Goal: Task Accomplishment & Management: Manage account settings

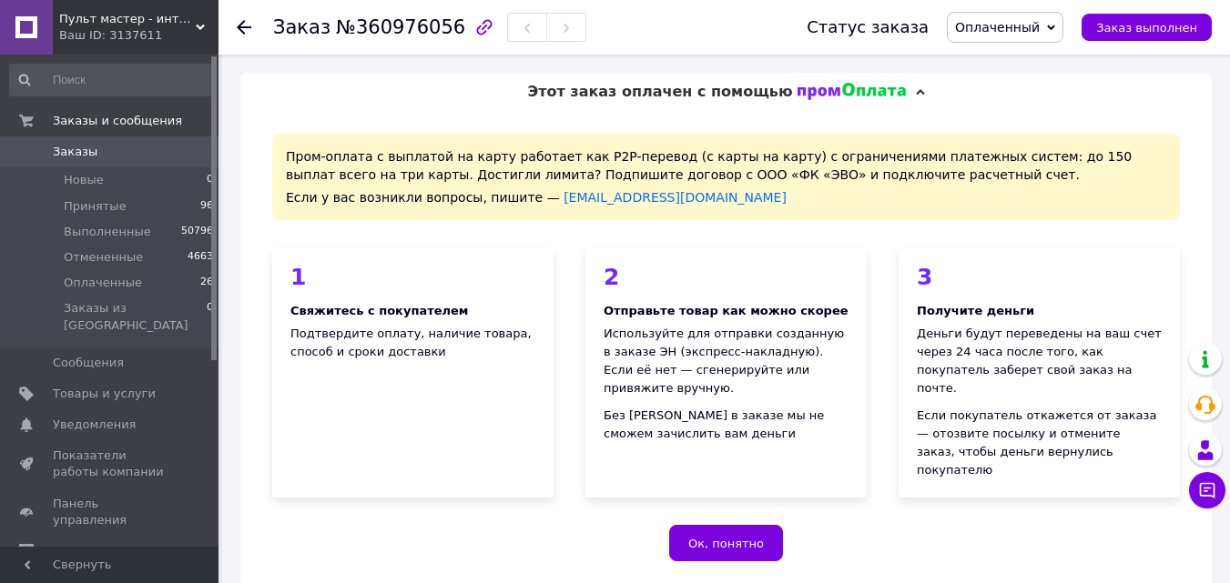
click at [702, 95] on span "Этот заказ оплачен с помощью" at bounding box center [659, 91] width 265 height 17
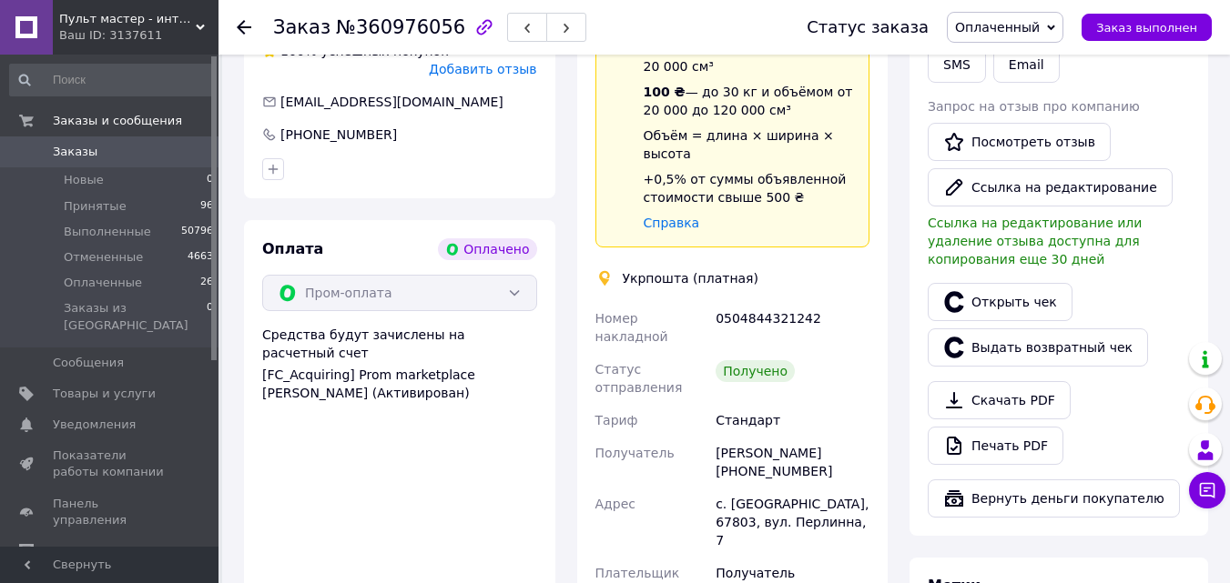
scroll to position [546, 0]
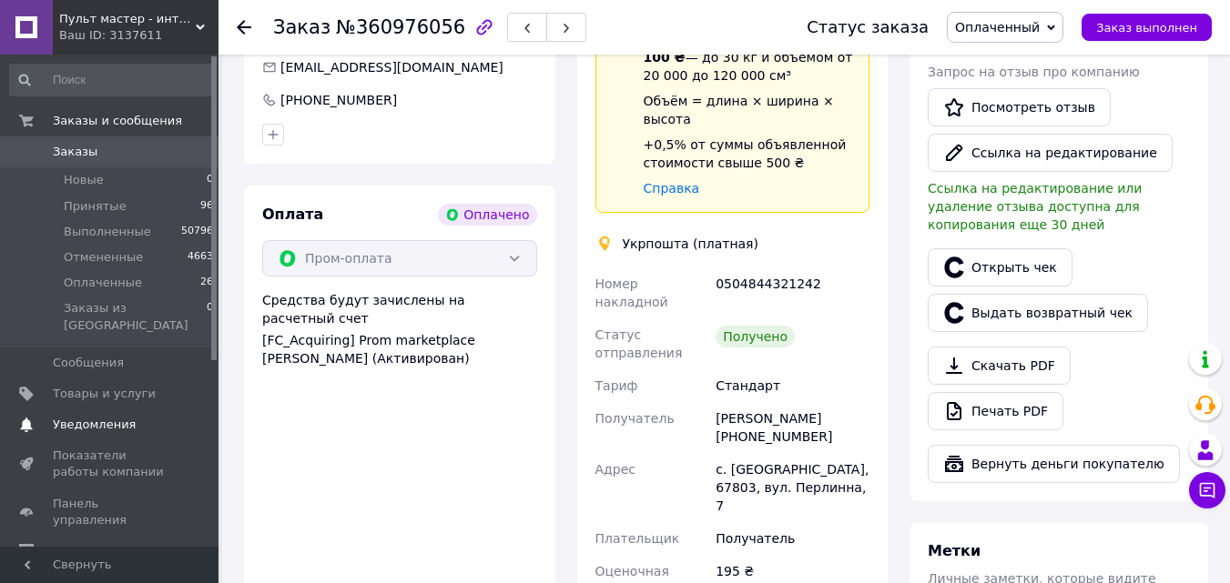
click at [143, 410] on link "Уведомления 0 0" at bounding box center [112, 425] width 224 height 31
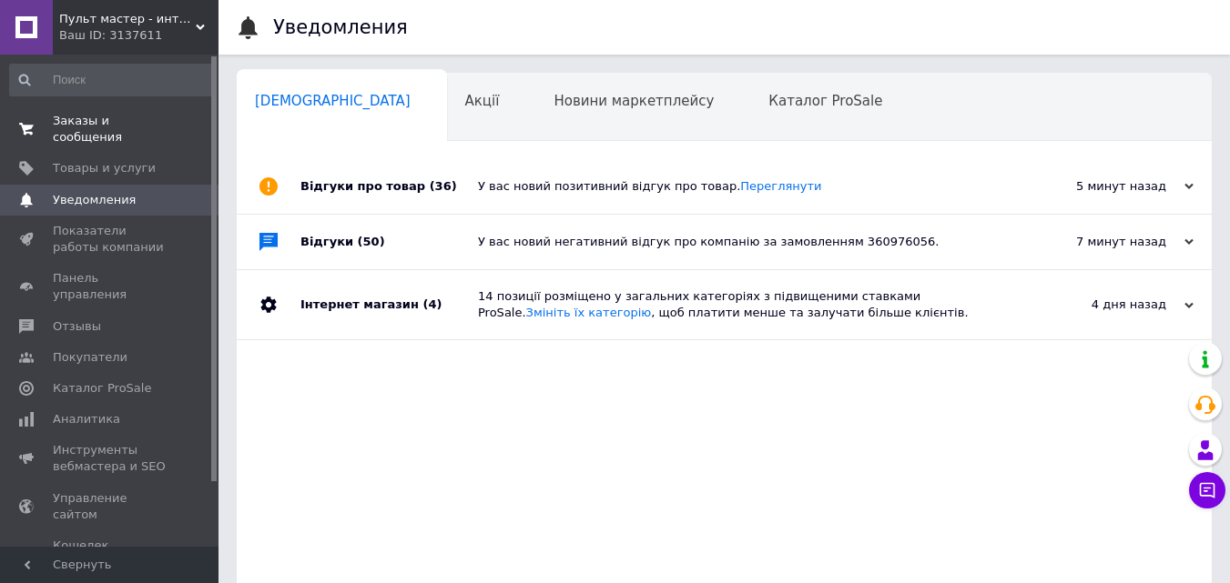
click at [142, 119] on span "Заказы и сообщения" at bounding box center [111, 129] width 116 height 33
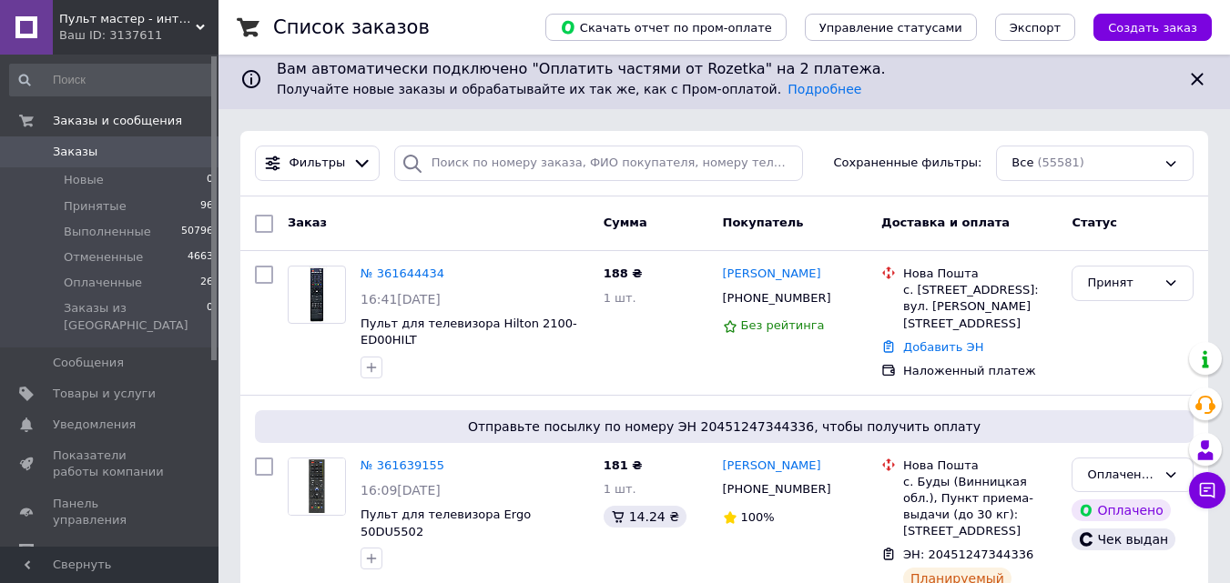
scroll to position [182, 0]
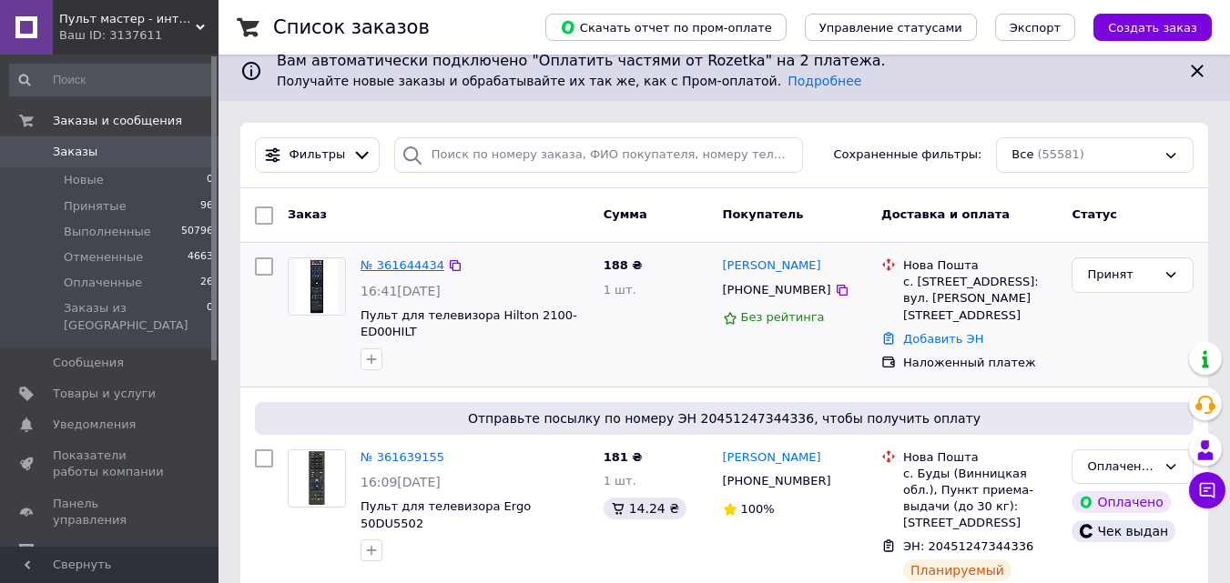
click at [411, 261] on link "№ 361644434" at bounding box center [402, 266] width 84 height 14
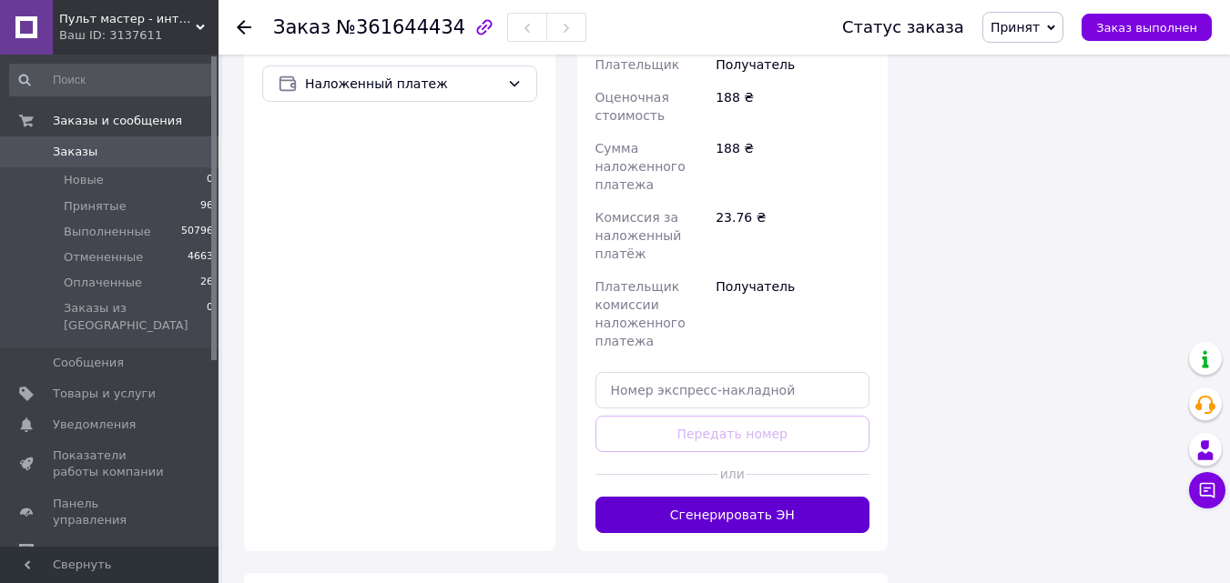
scroll to position [657, 0]
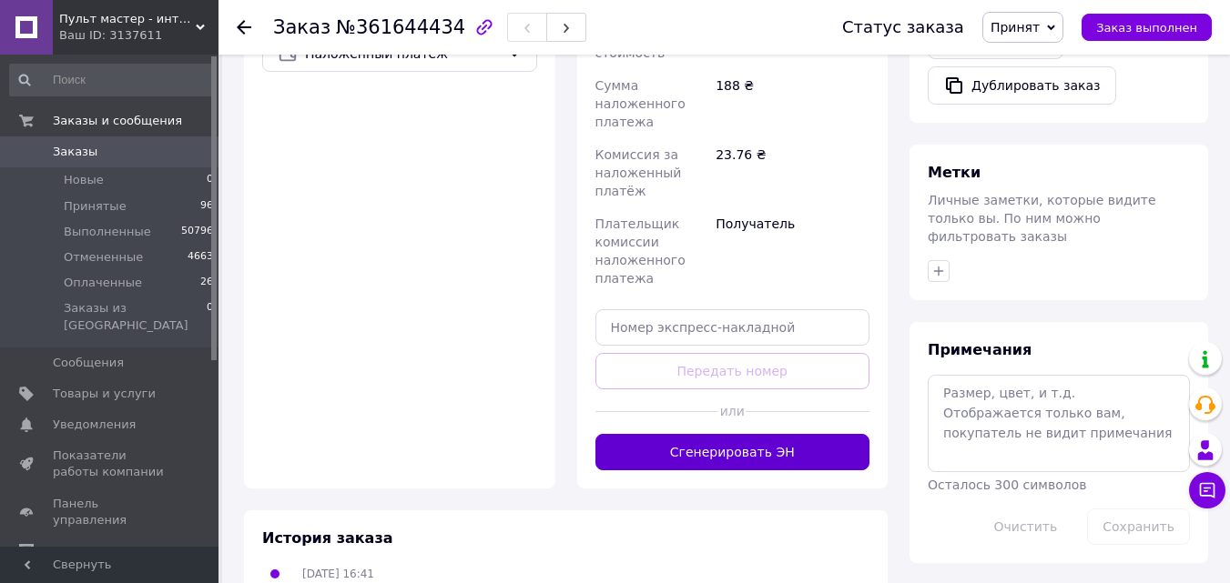
click at [767, 442] on button "Сгенерировать ЭН" at bounding box center [732, 452] width 275 height 36
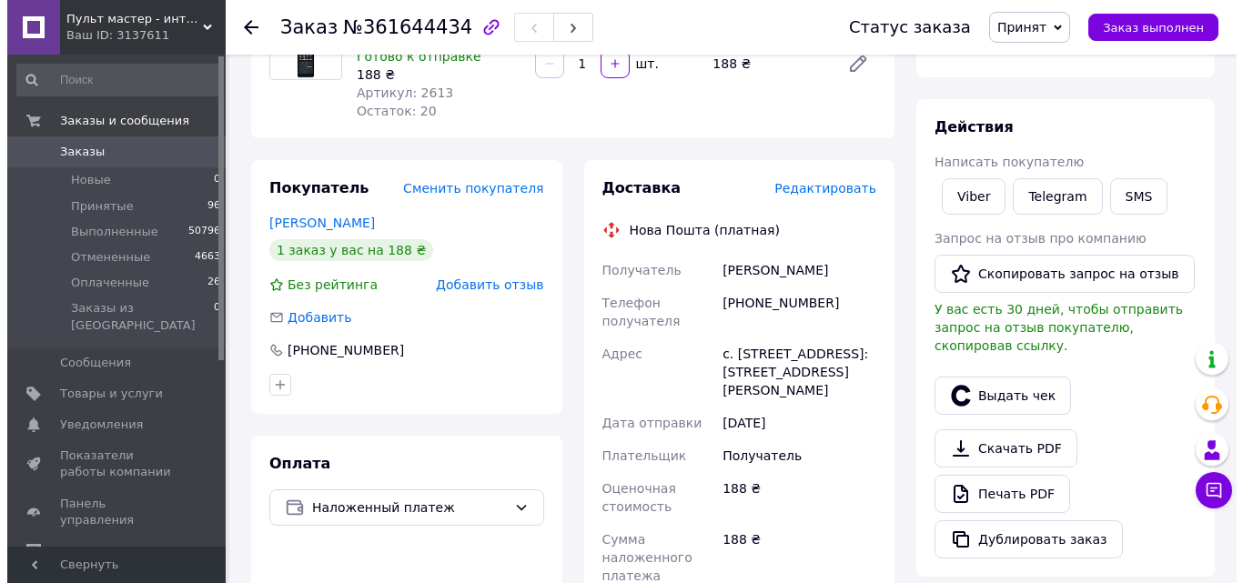
scroll to position [202, 0]
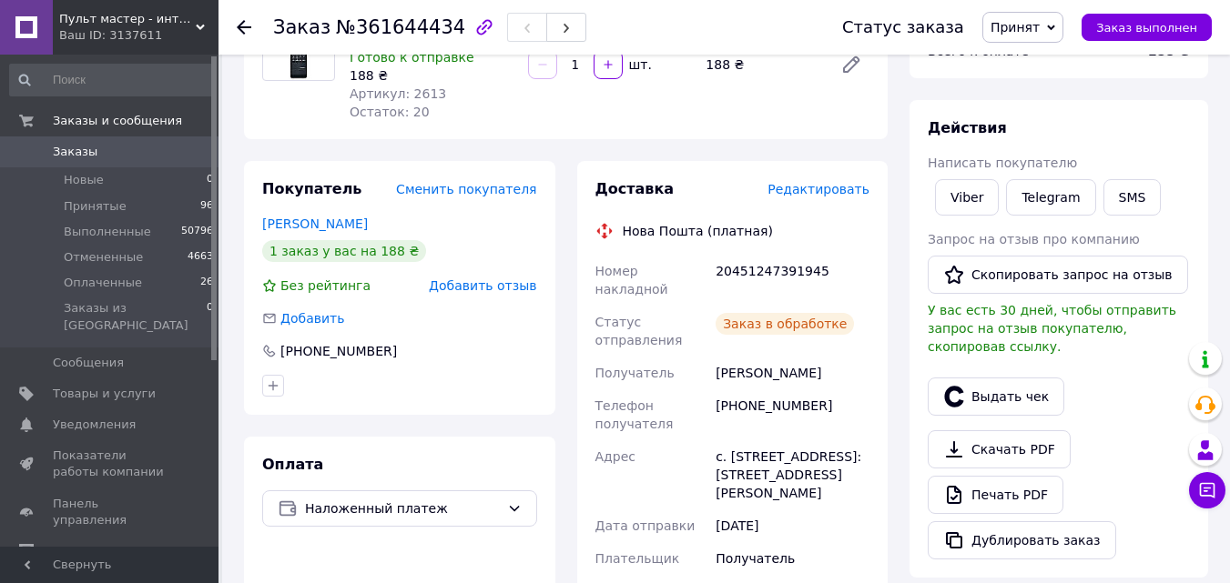
click at [776, 271] on div "20451247391945" at bounding box center [792, 280] width 161 height 51
copy div "20451247391945"
click at [1119, 199] on button "SMS" at bounding box center [1132, 197] width 58 height 36
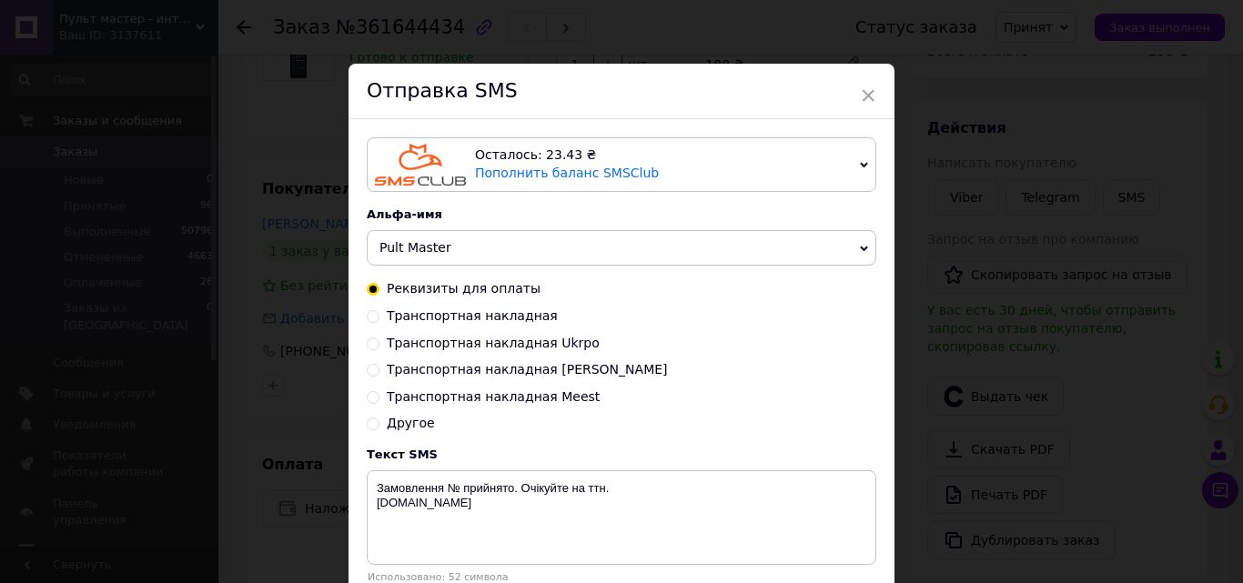
click at [478, 311] on div "Реквизиты для оплаты Транспортная накладная Транспортная накладная Ukrpo Трансп…" at bounding box center [622, 356] width 510 height 153
click at [483, 318] on span "Транспортная накладная" at bounding box center [472, 316] width 171 height 15
click at [380, 318] on input "Транспортная накладная" at bounding box center [373, 315] width 13 height 13
radio input "true"
radio input "false"
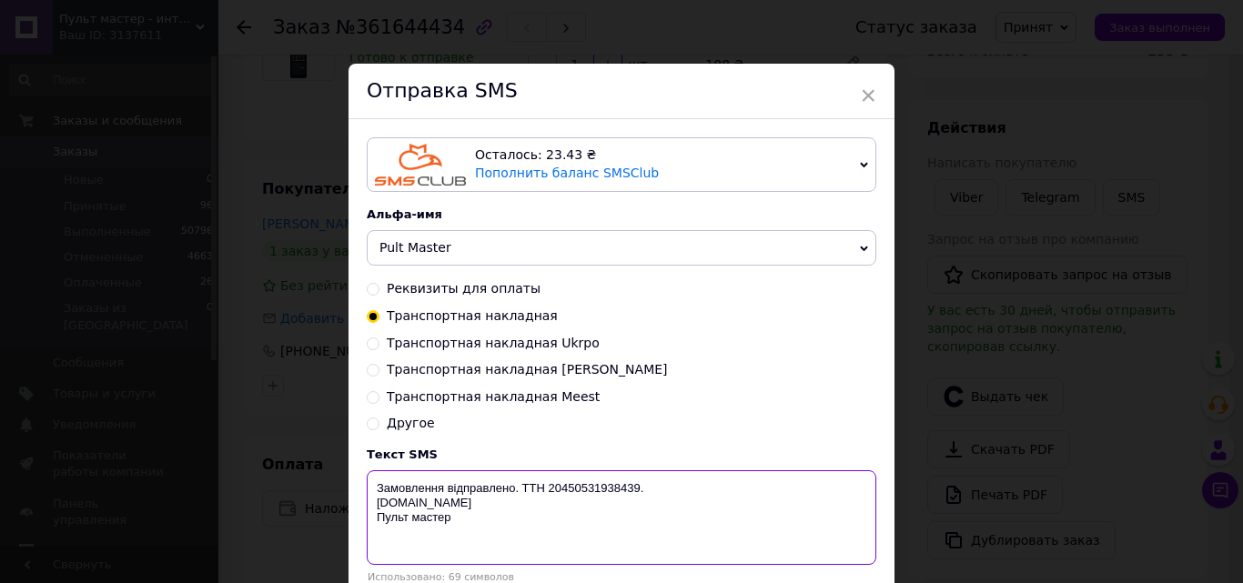
click at [604, 486] on textarea "Замовлення відправлено. ТТН 20450531938439. [DOMAIN_NAME] Пульт мастер" at bounding box center [622, 518] width 510 height 95
paste textarea "1247391945"
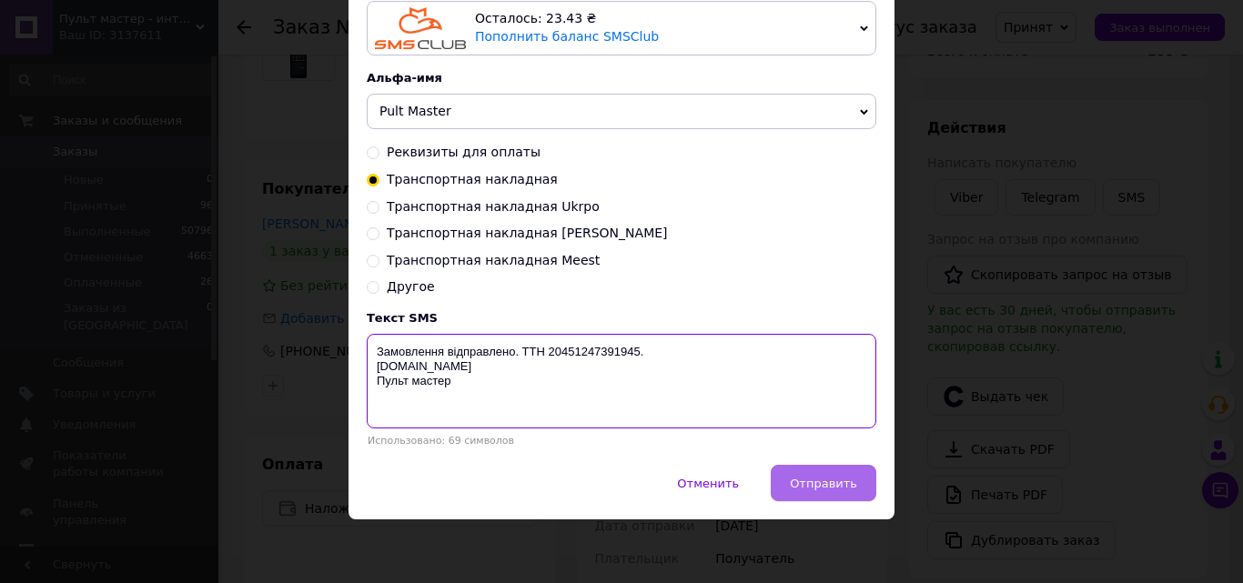
scroll to position [141, 0]
type textarea "Замовлення відправлено. ТТН 20451247391945. [DOMAIN_NAME] Пульт мастер"
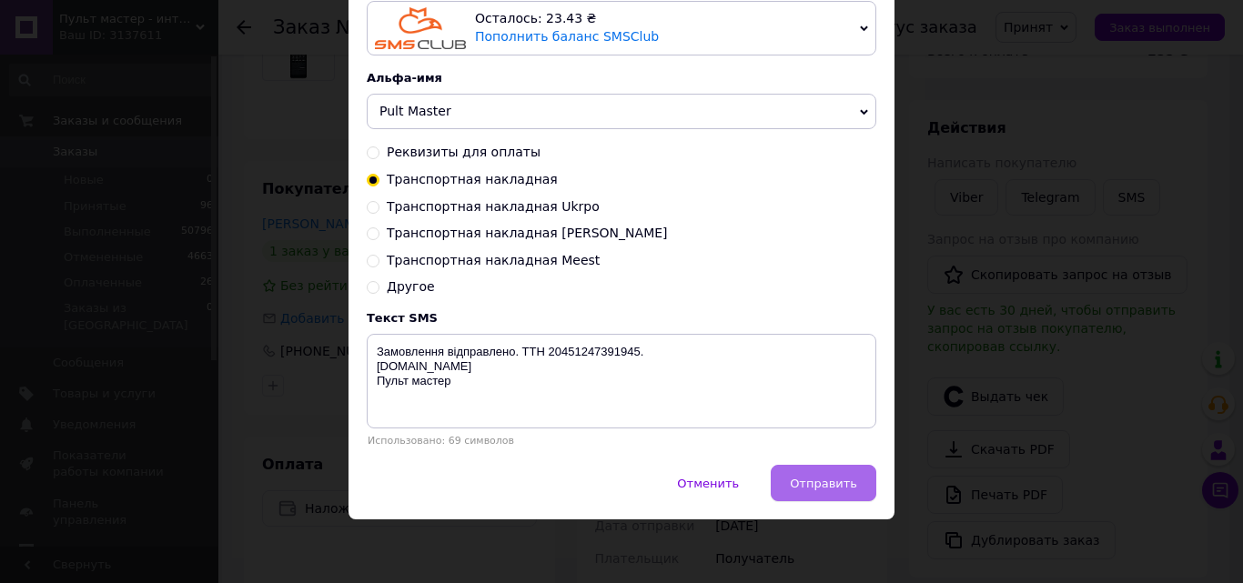
click at [830, 489] on span "Отправить" at bounding box center [823, 484] width 67 height 14
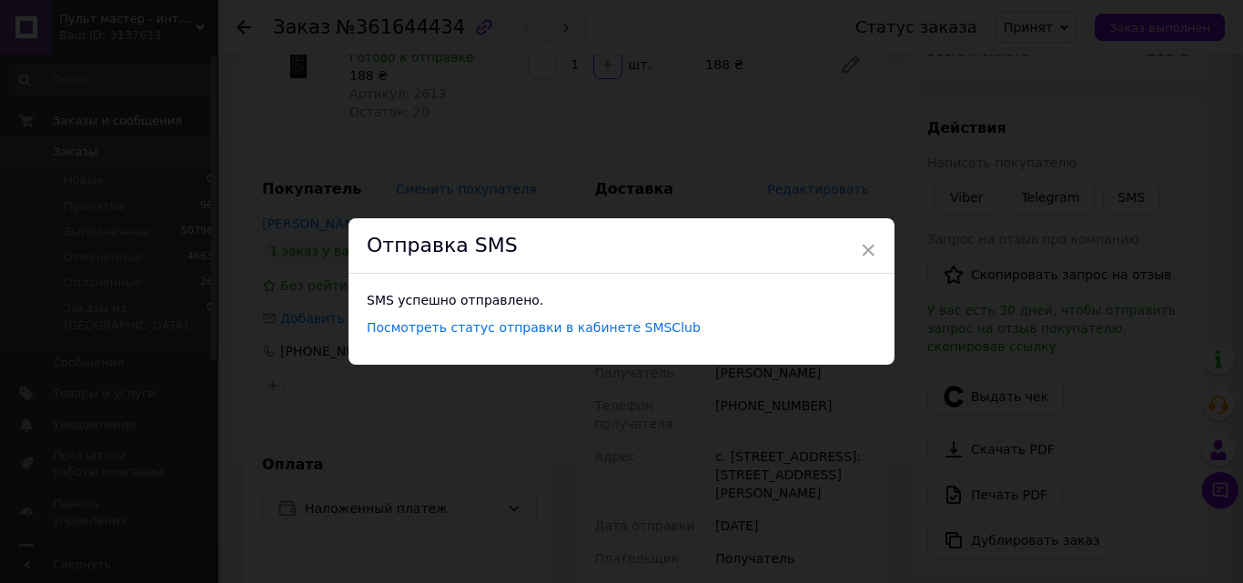
click at [807, 391] on div "× Отправка SMS SMS успешно отправлено. Посмотреть статус отправки в кабинете SM…" at bounding box center [621, 291] width 1243 height 583
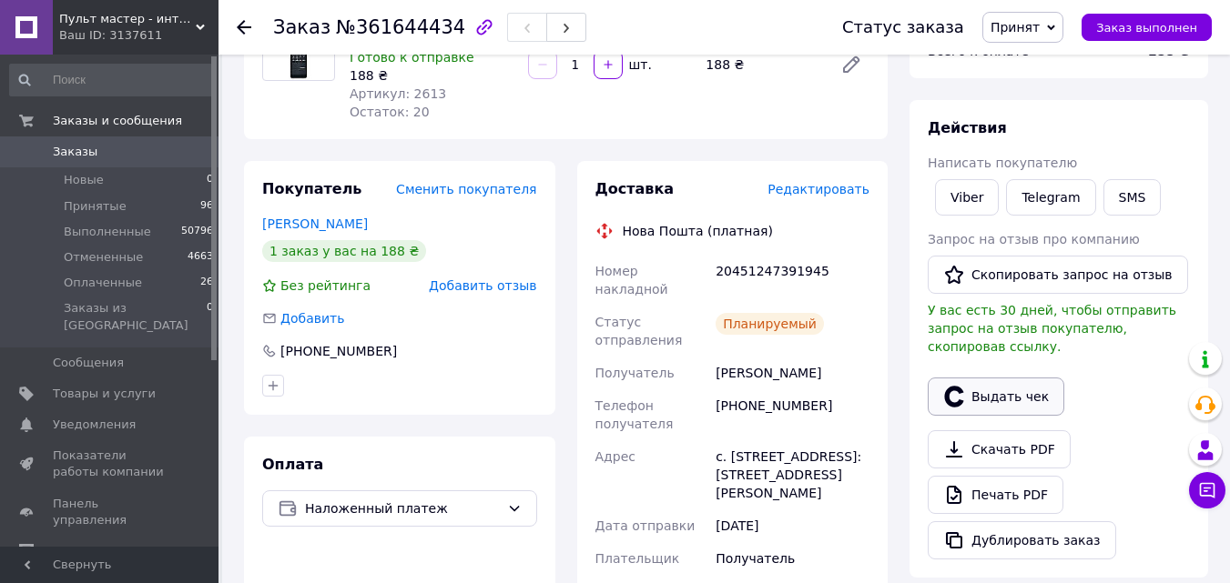
click at [952, 386] on icon "button" at bounding box center [954, 397] width 22 height 22
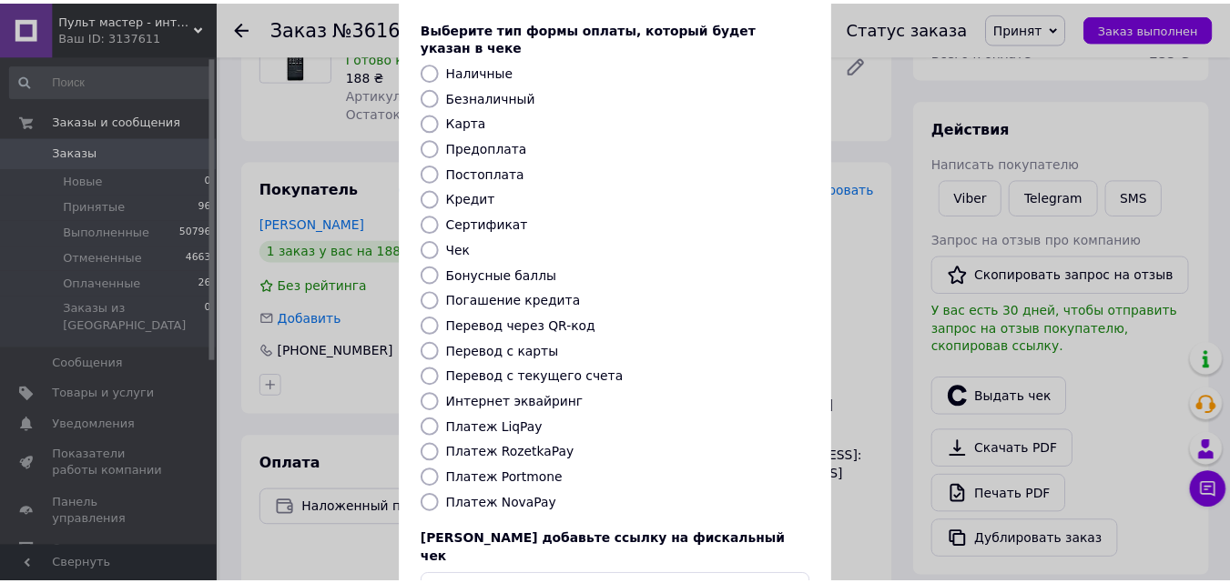
scroll to position [198, 0]
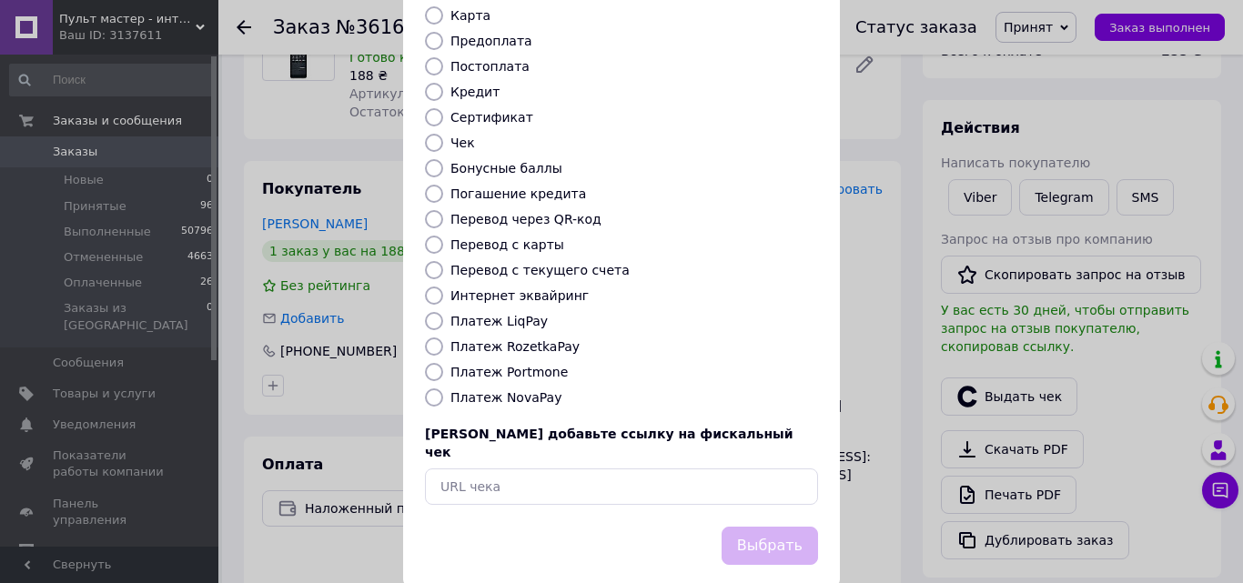
click at [539, 391] on label "Платеж NovaPay" at bounding box center [506, 398] width 111 height 15
click at [443, 389] on input "Платеж NovaPay" at bounding box center [434, 398] width 18 height 18
radio input "true"
click at [767, 527] on button "Выбрать" at bounding box center [770, 546] width 96 height 39
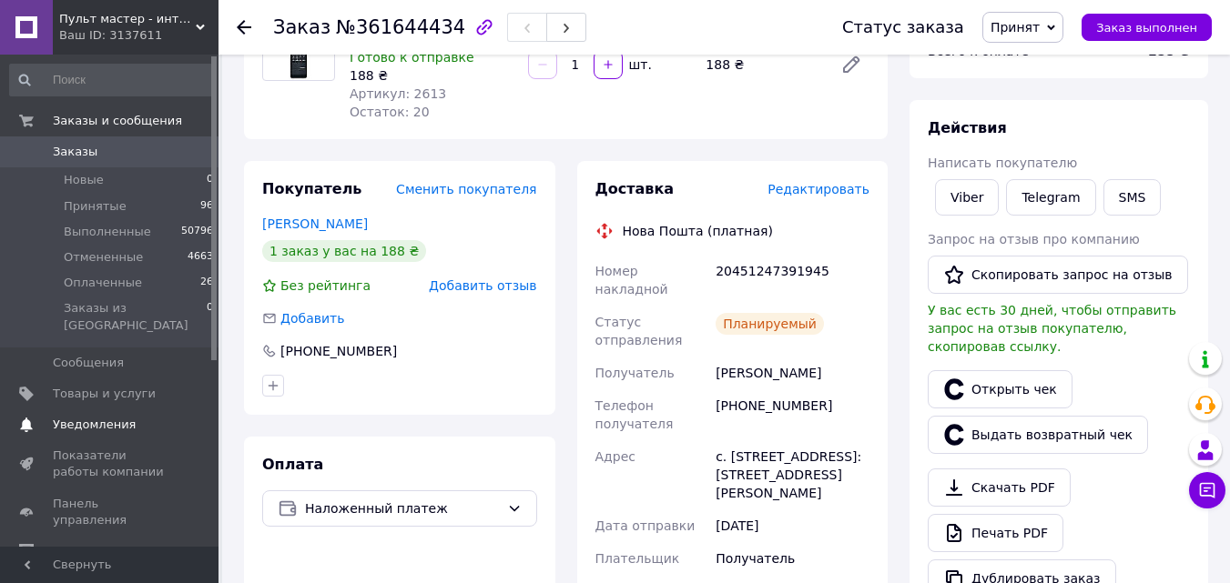
click at [125, 417] on span "Уведомления" at bounding box center [94, 425] width 83 height 16
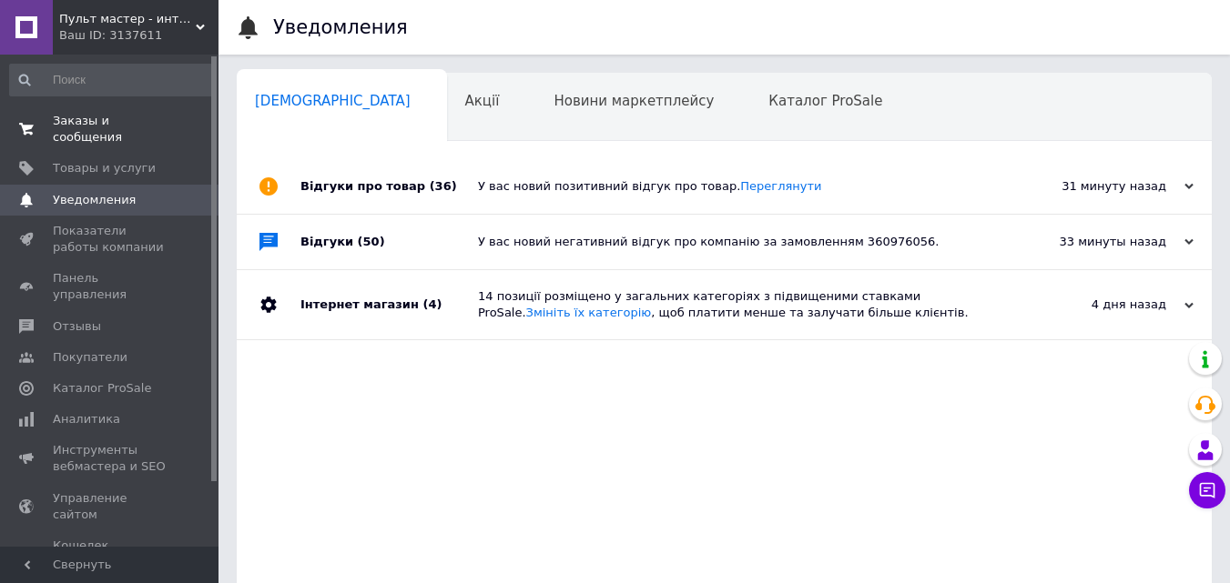
click at [154, 132] on link "Заказы и сообщения 0 0" at bounding box center [112, 129] width 224 height 47
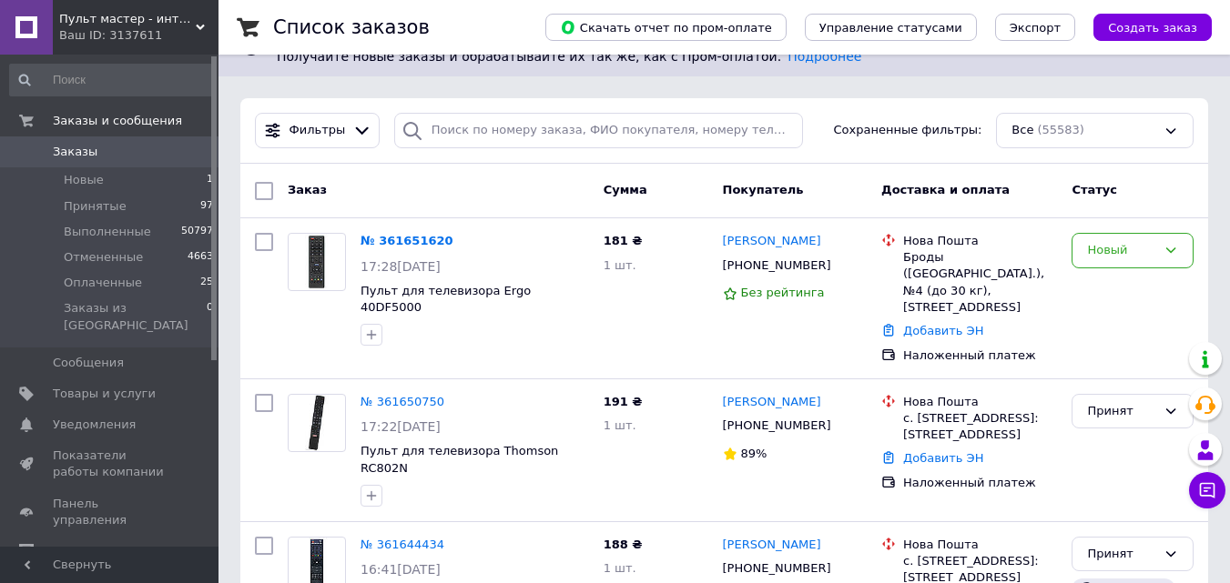
scroll to position [273, 0]
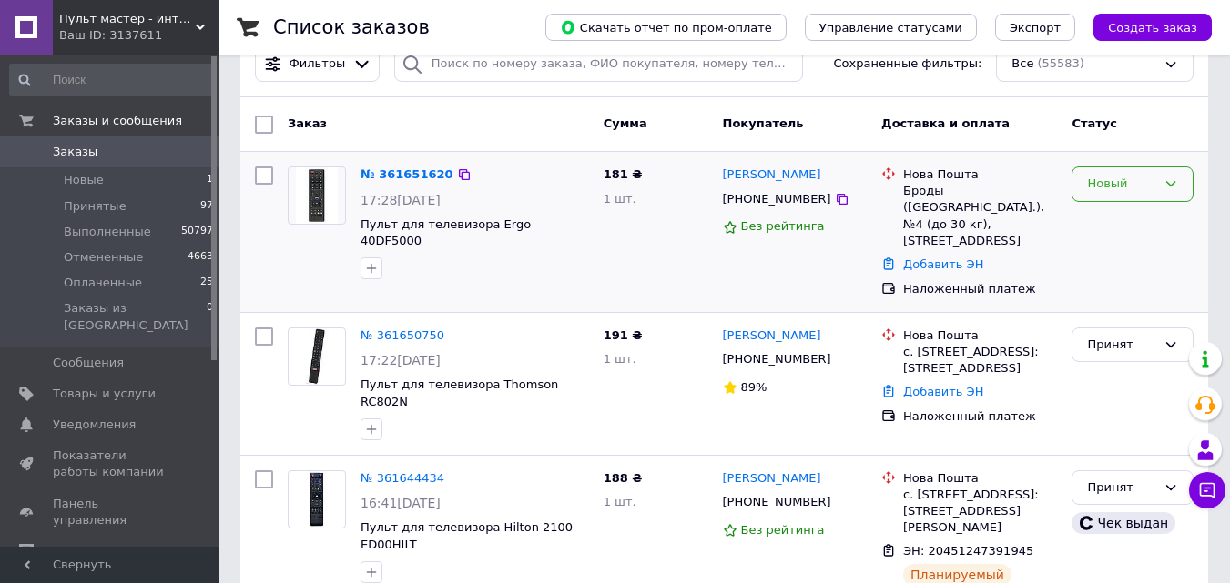
click at [1124, 188] on div "Новый" at bounding box center [1121, 184] width 69 height 19
click at [1115, 218] on li "Принят" at bounding box center [1132, 223] width 120 height 34
click at [181, 206] on li "Принятые 97" at bounding box center [112, 206] width 224 height 25
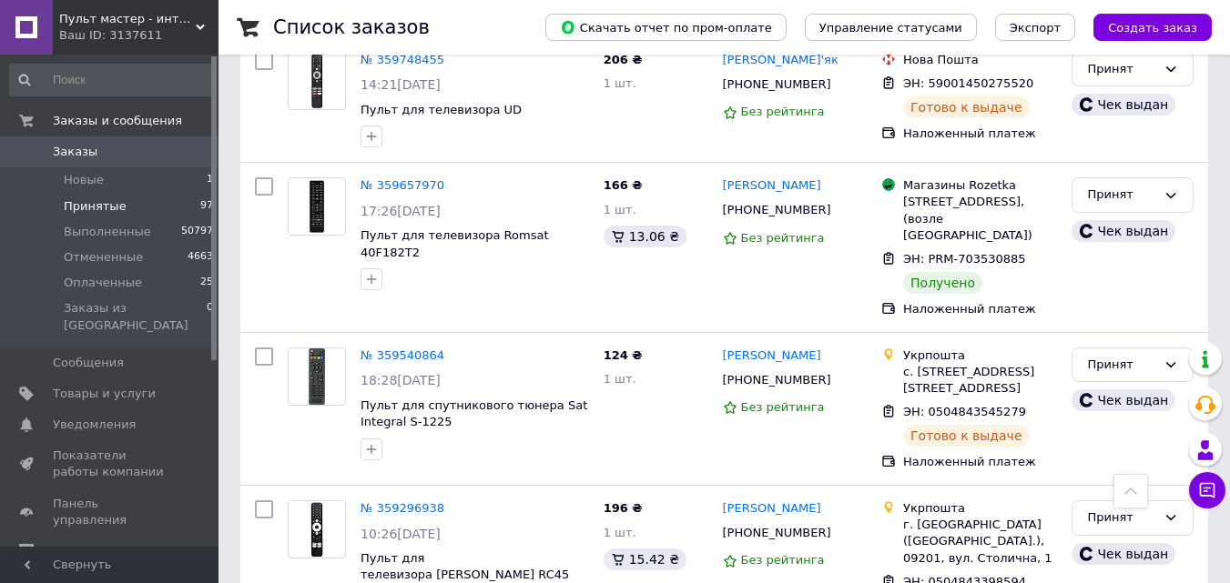
scroll to position [16341, 0]
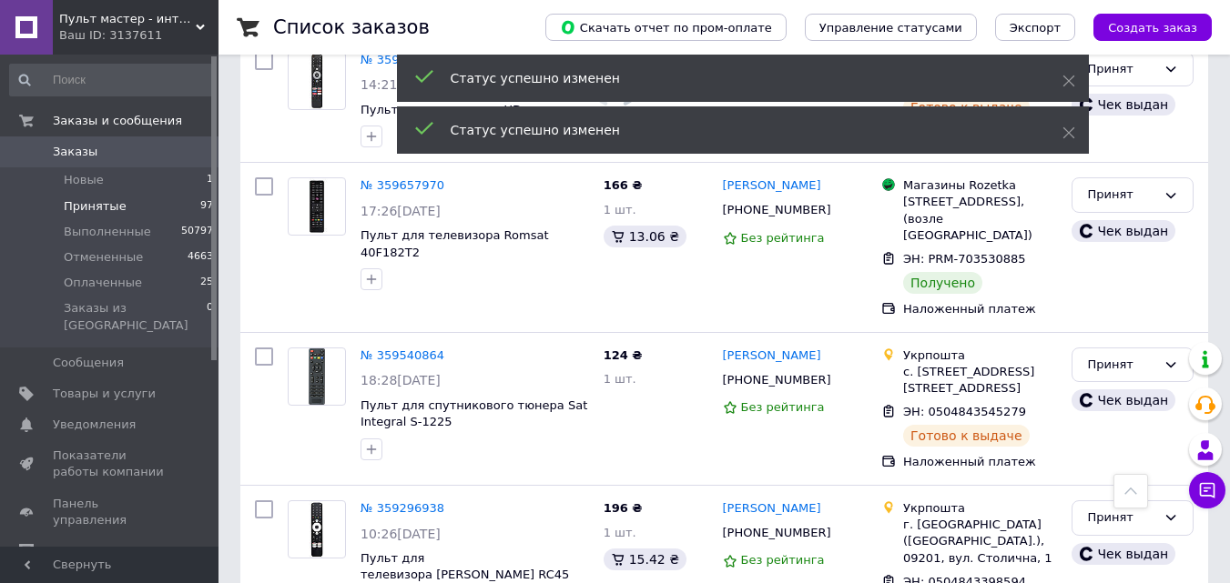
scroll to position [16068, 0]
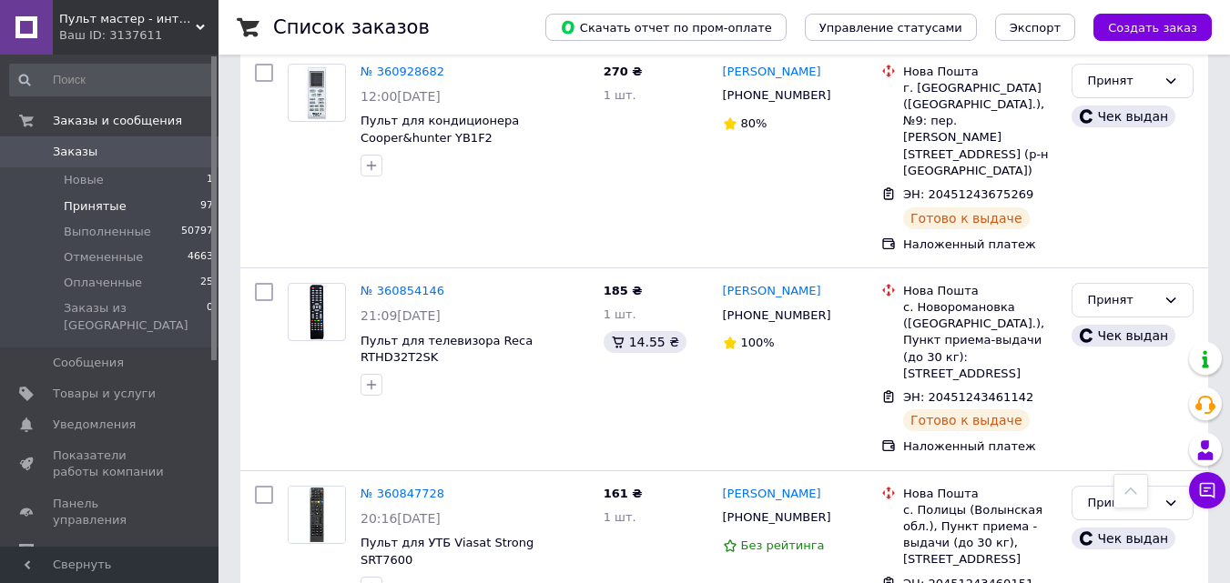
scroll to position [13557, 0]
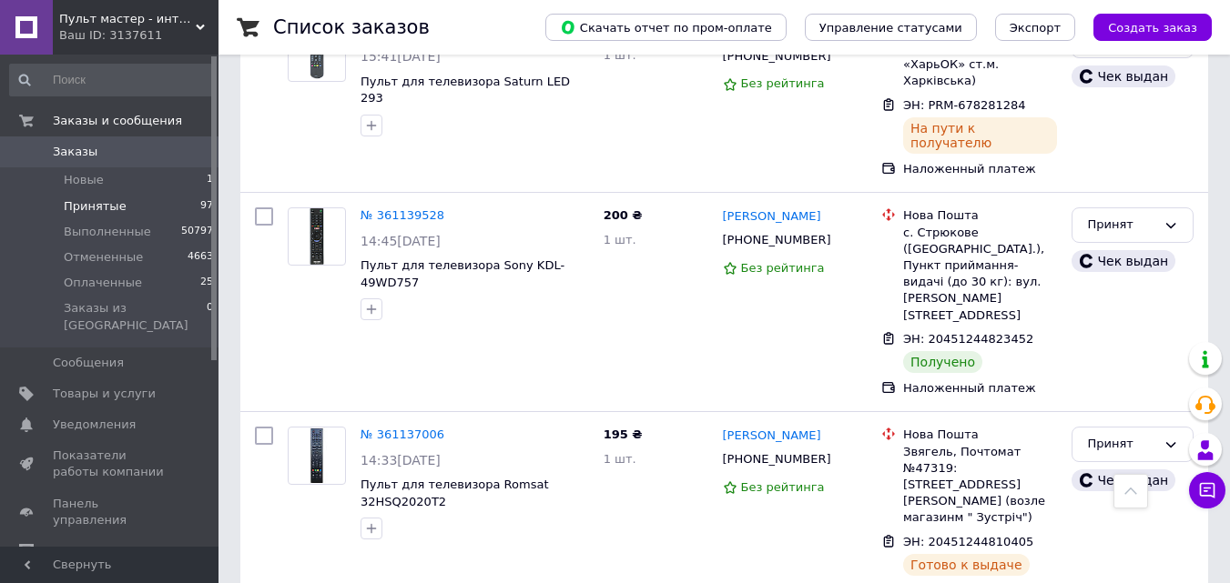
scroll to position [10861, 0]
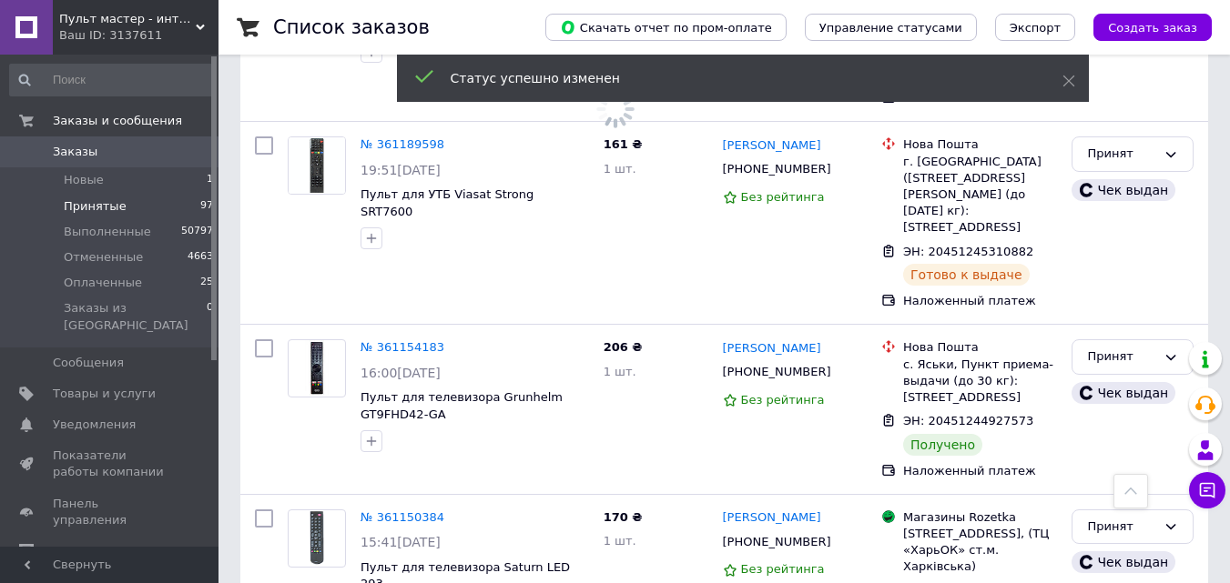
scroll to position [10042, 0]
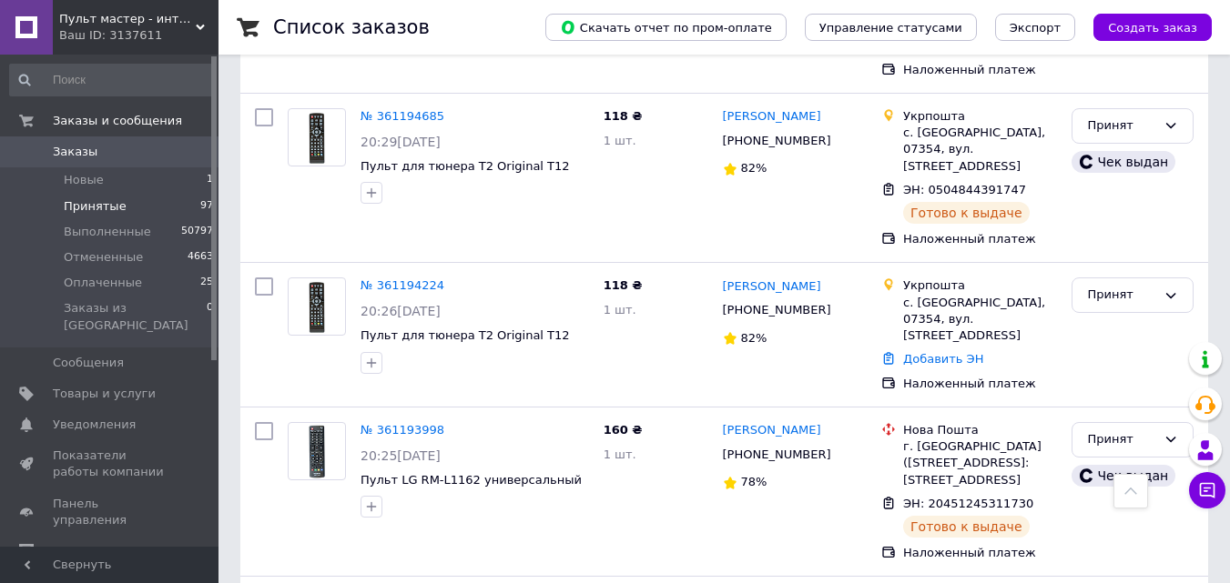
scroll to position [9860, 0]
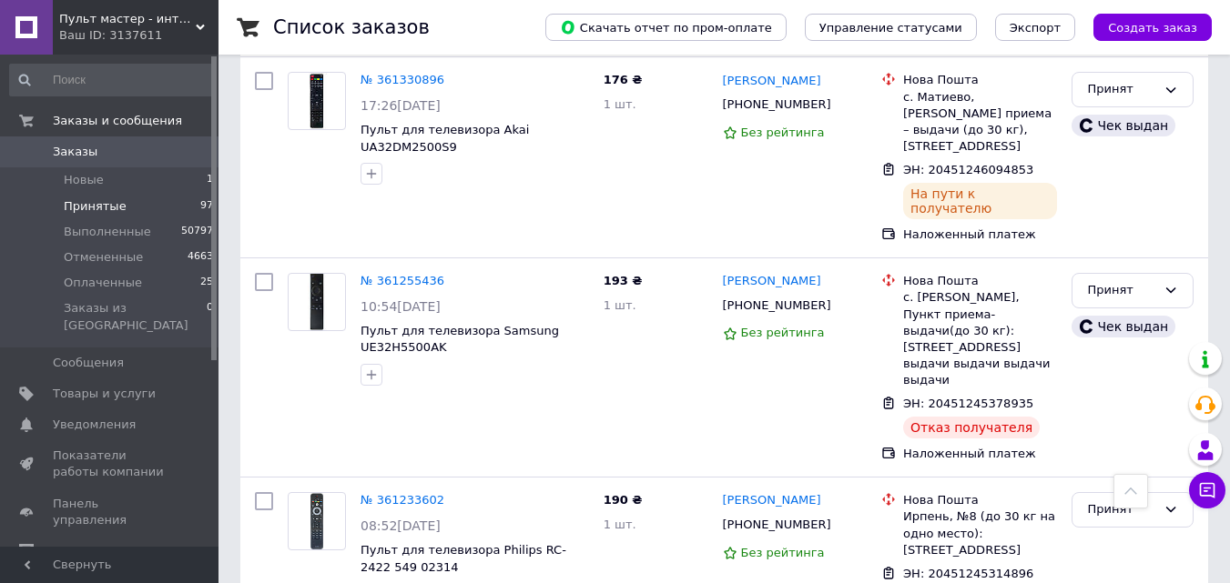
scroll to position [8677, 0]
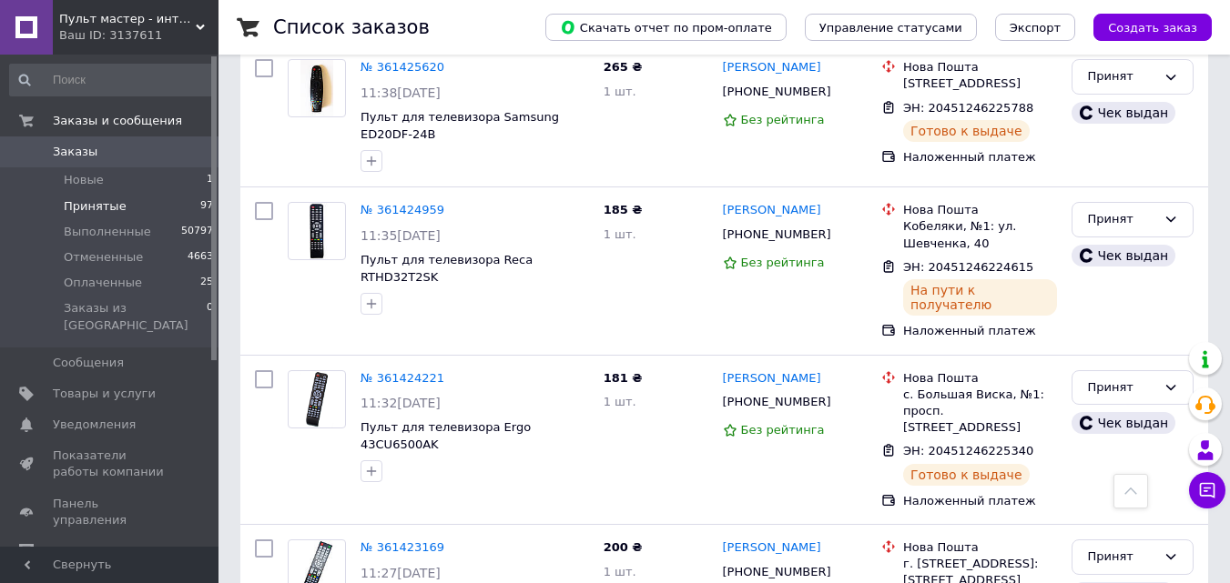
scroll to position [5309, 0]
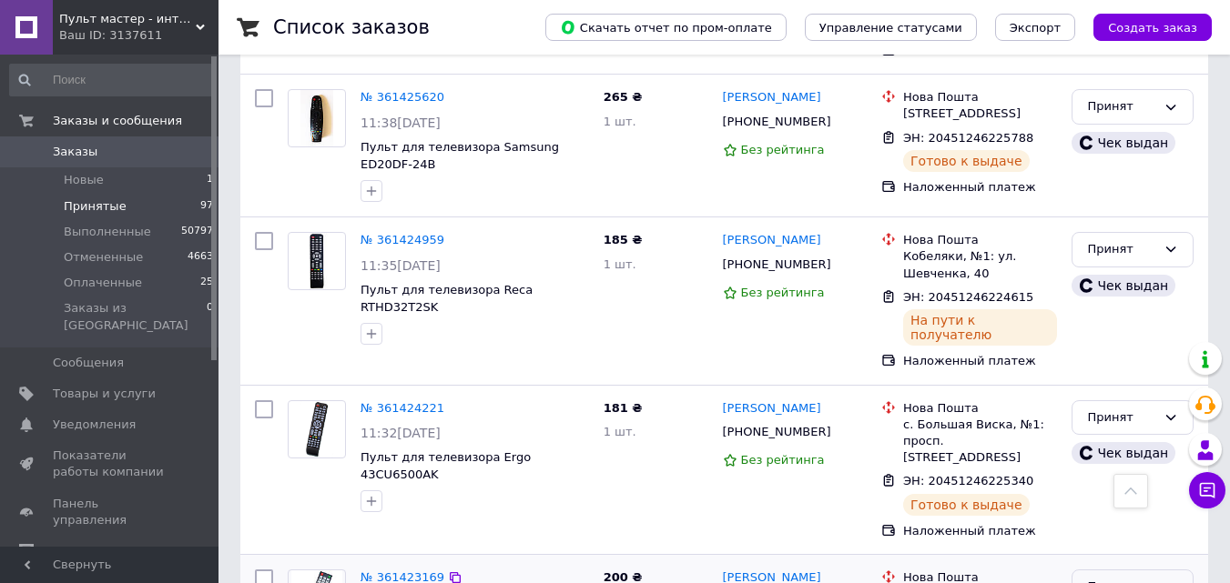
click at [1142, 578] on div "Принят" at bounding box center [1121, 587] width 69 height 19
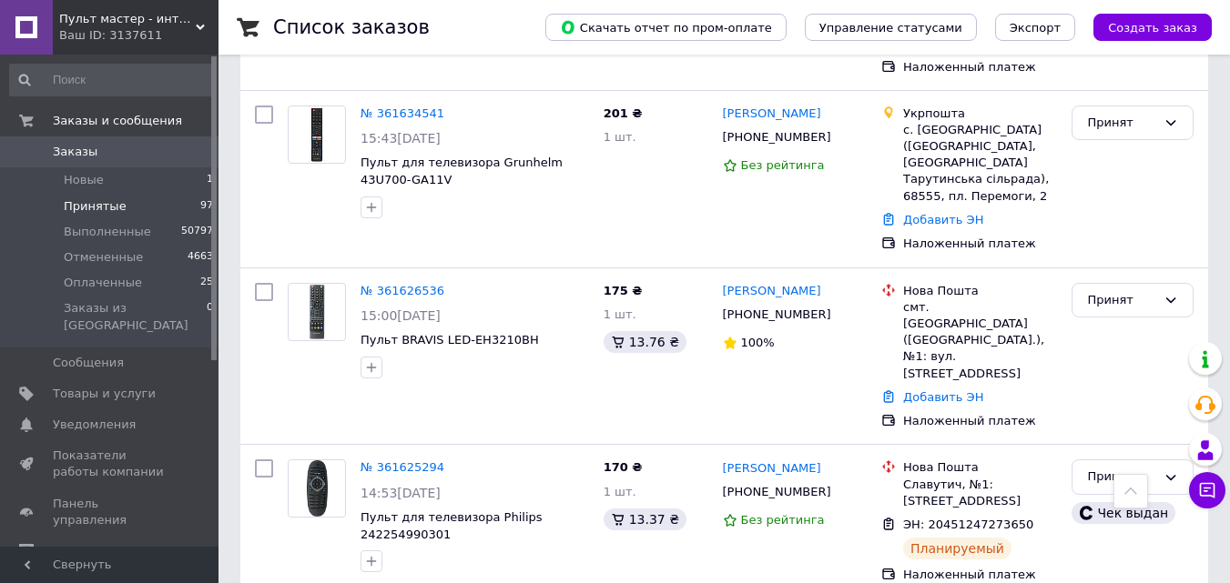
scroll to position [848, 0]
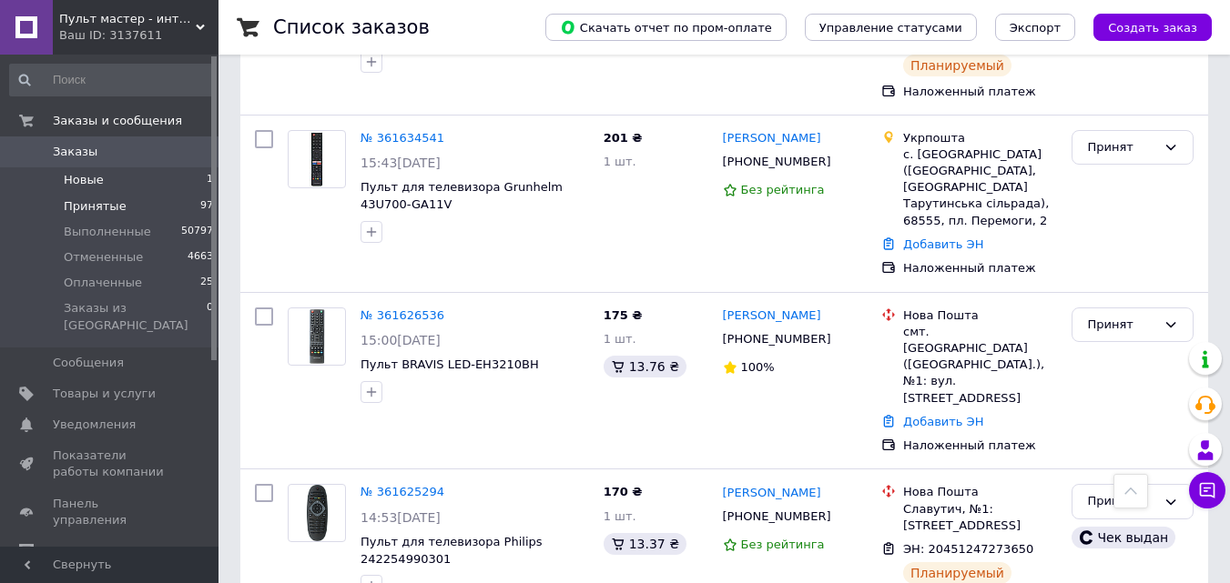
click at [188, 176] on li "Новые 1" at bounding box center [112, 179] width 224 height 25
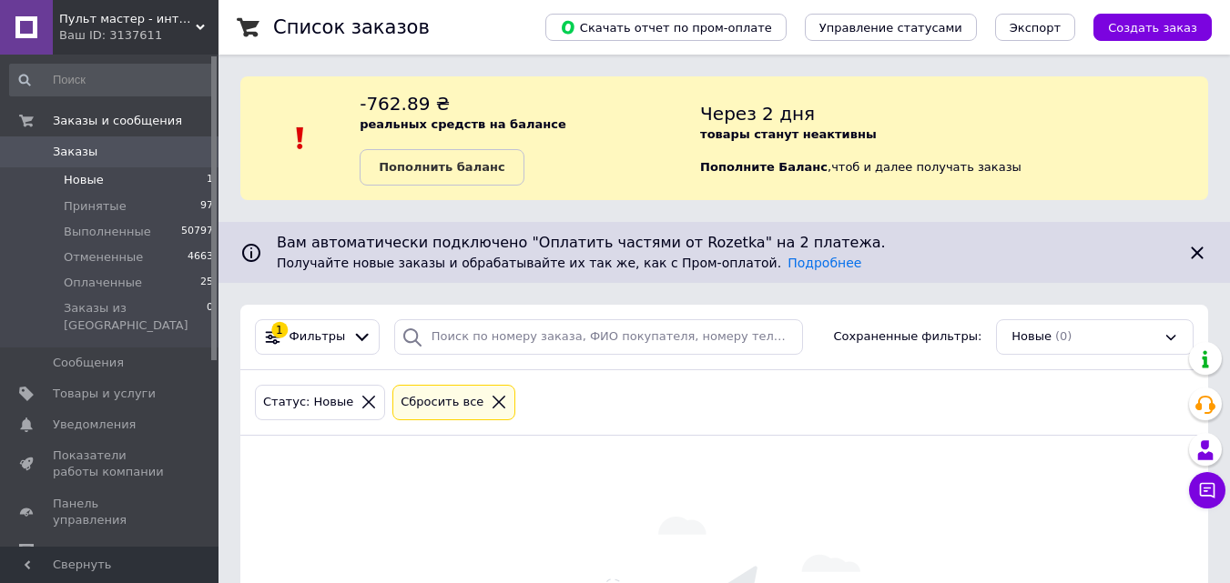
click at [475, 391] on div "Сбросить все" at bounding box center [453, 403] width 123 height 36
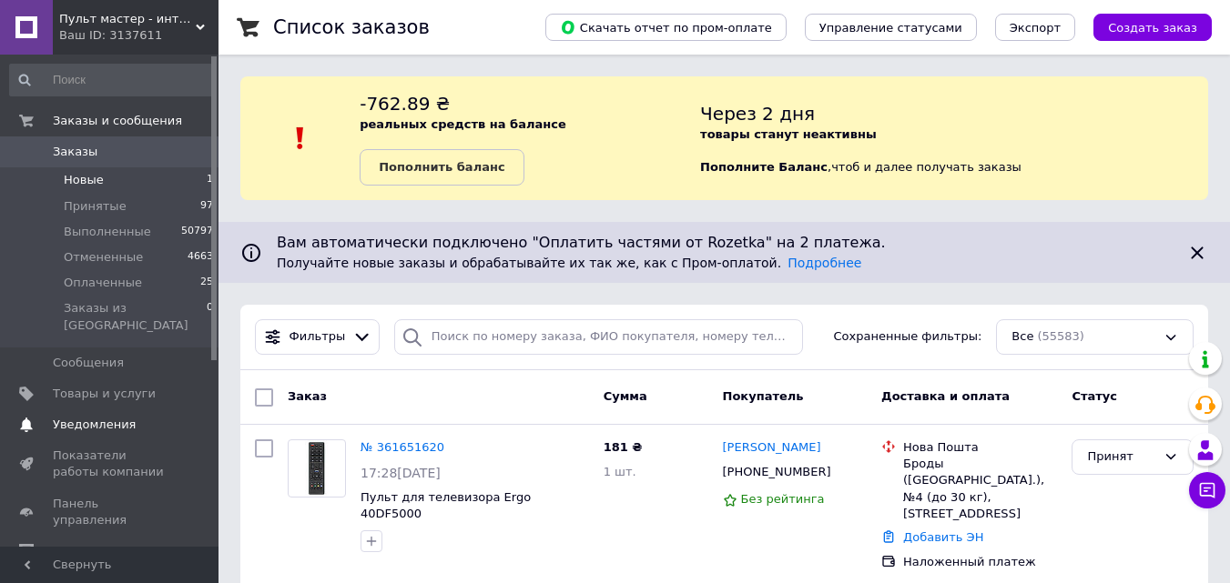
click at [141, 410] on link "Уведомления 0 0" at bounding box center [112, 425] width 224 height 31
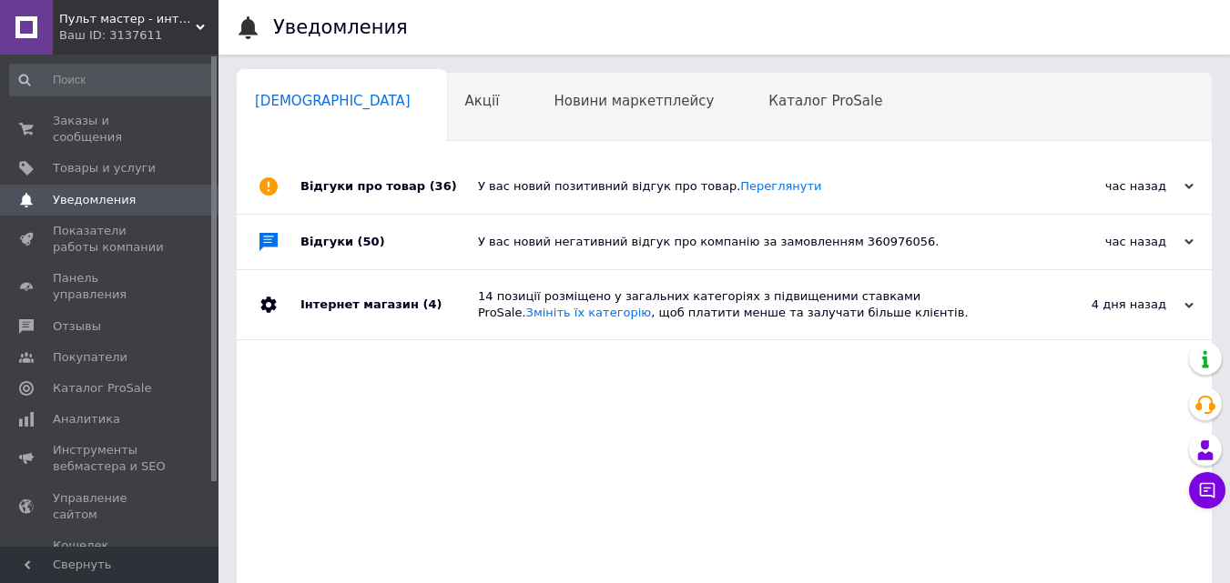
click at [443, 172] on div "Відгуки про товар (36)" at bounding box center [389, 186] width 178 height 55
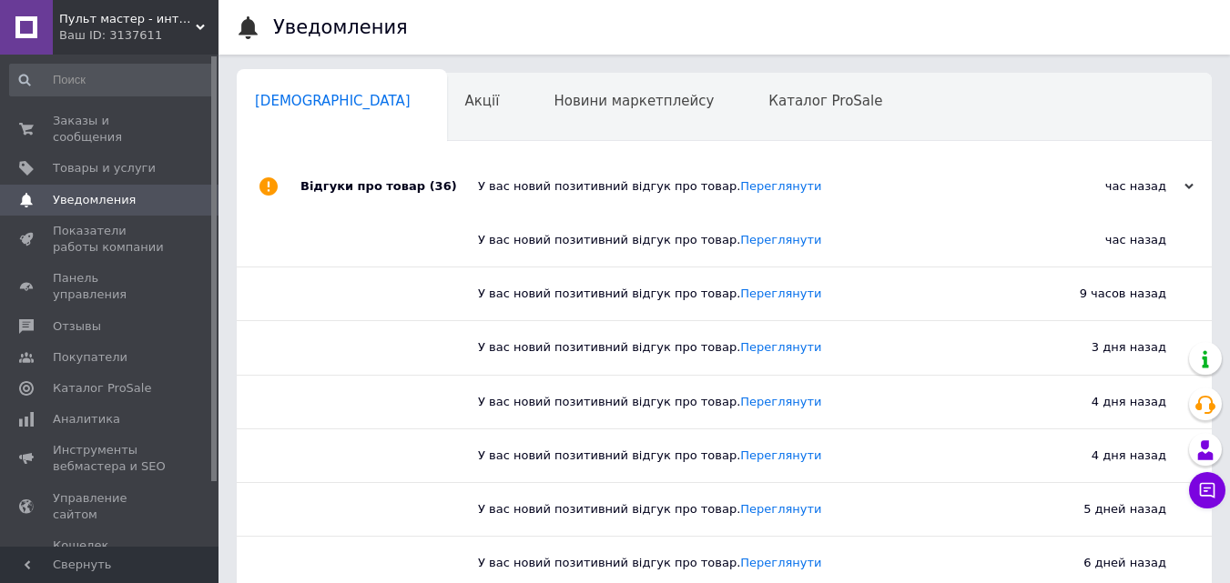
click at [443, 172] on div "Відгуки про товар (36)" at bounding box center [389, 186] width 178 height 55
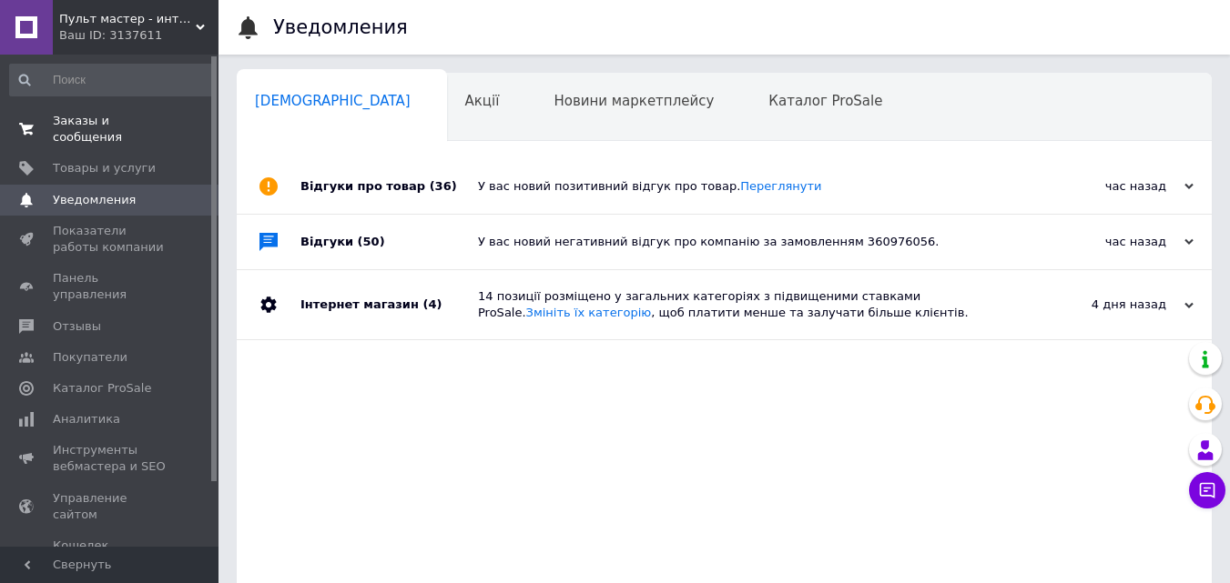
click at [111, 111] on link "Заказы и сообщения 0 0" at bounding box center [112, 129] width 224 height 47
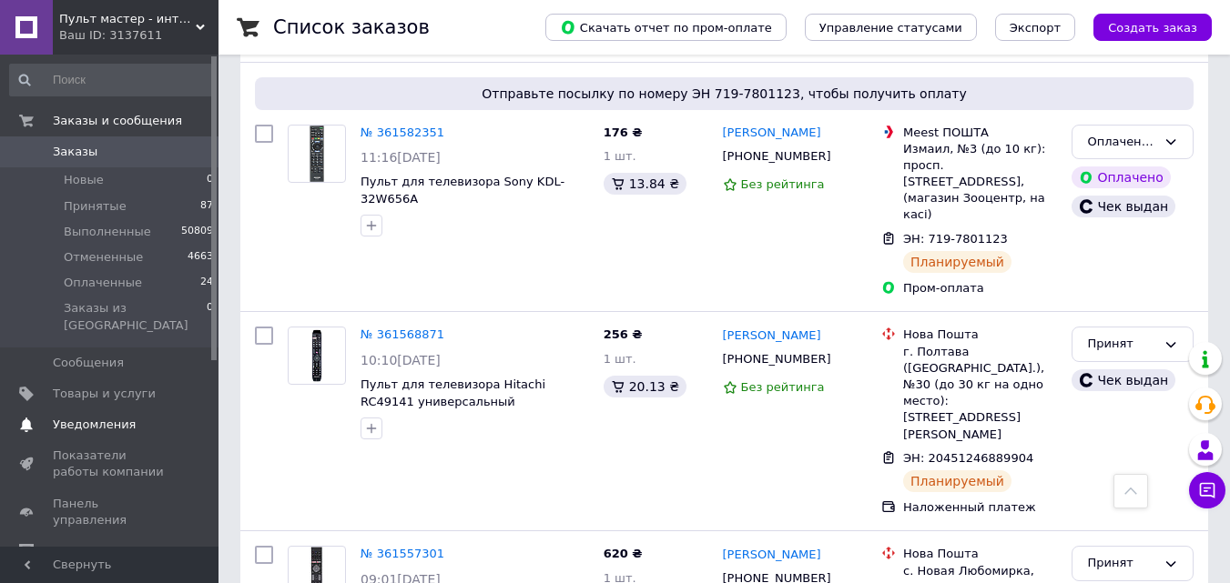
click at [139, 417] on span "Уведомления" at bounding box center [111, 425] width 116 height 16
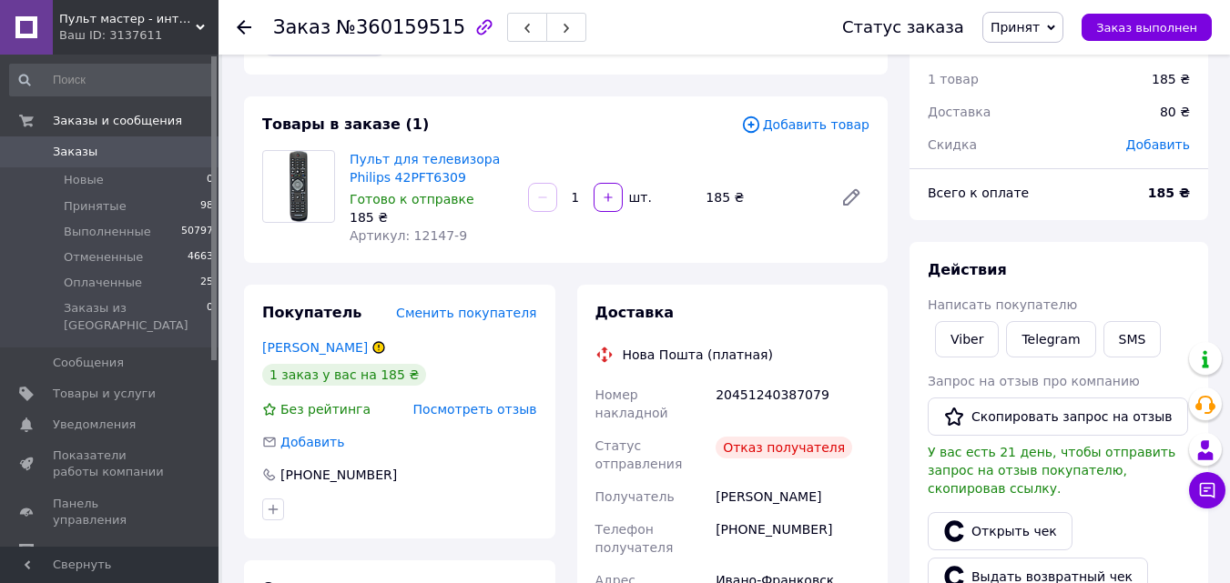
scroll to position [91, 0]
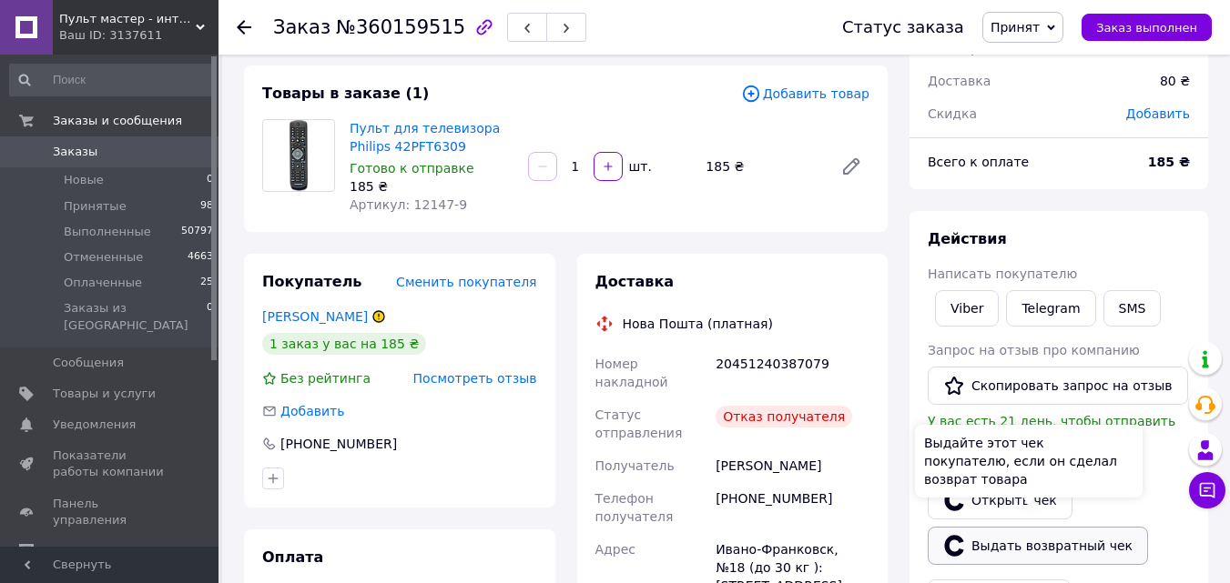
click at [1026, 527] on button "Выдать возвратный чек" at bounding box center [1038, 546] width 220 height 38
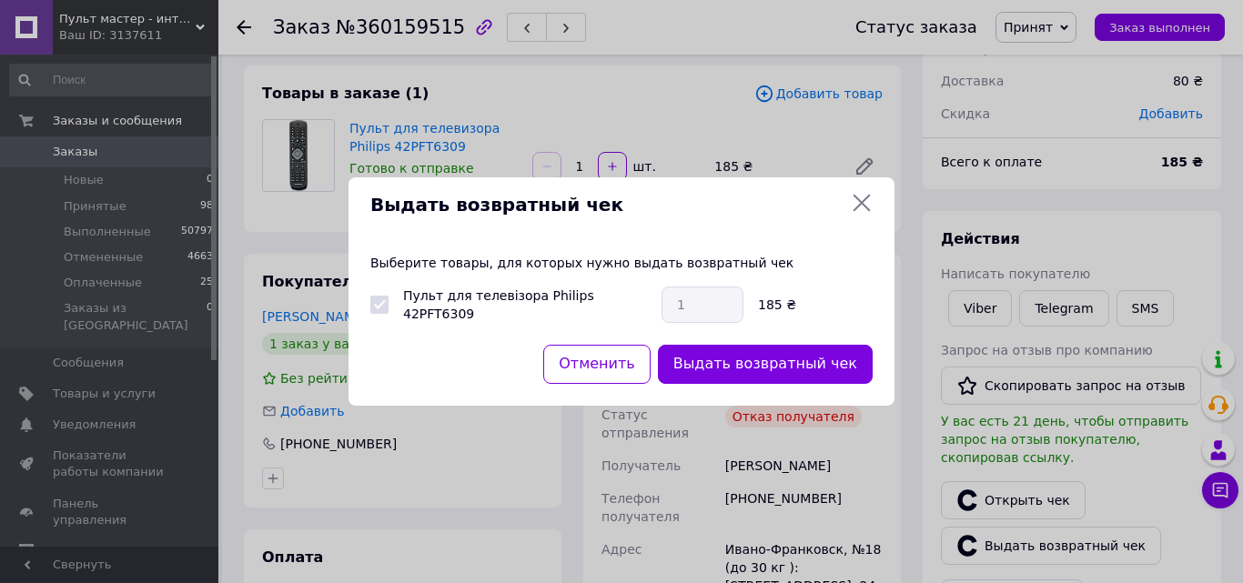
click at [780, 371] on button "Выдать возвратный чек" at bounding box center [765, 364] width 215 height 39
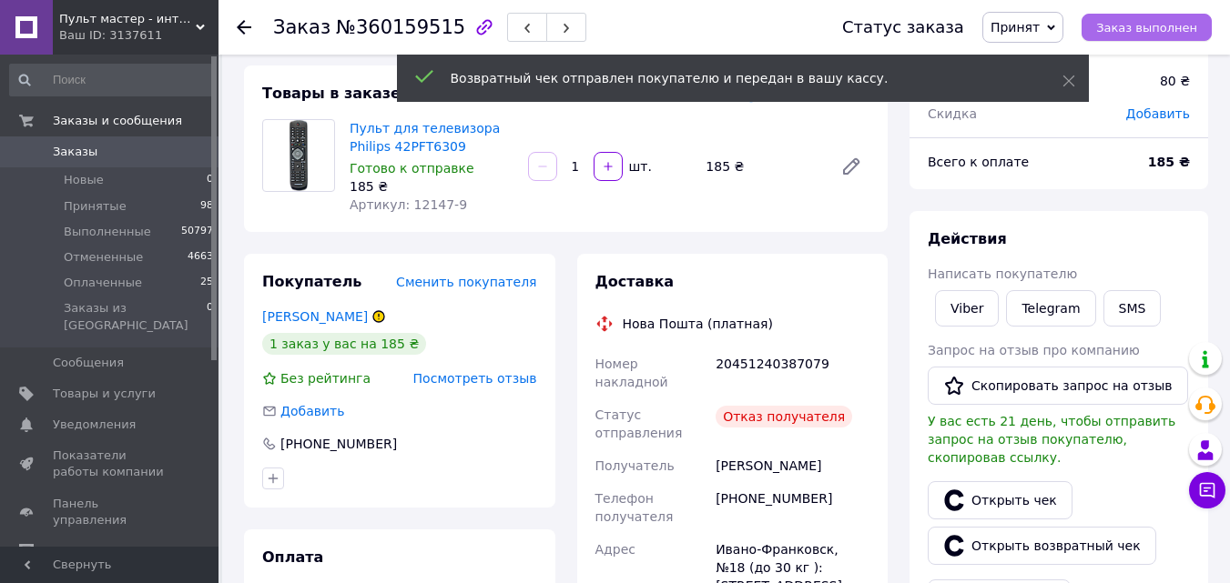
click at [1141, 35] on span "Заказ выполнен" at bounding box center [1146, 28] width 101 height 14
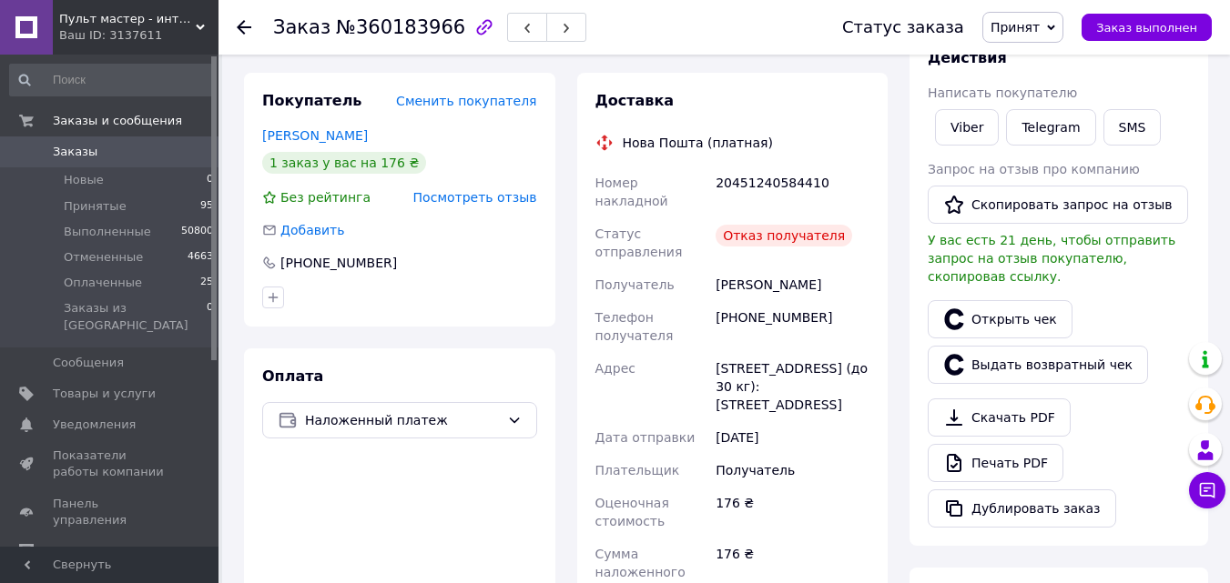
scroll to position [273, 0]
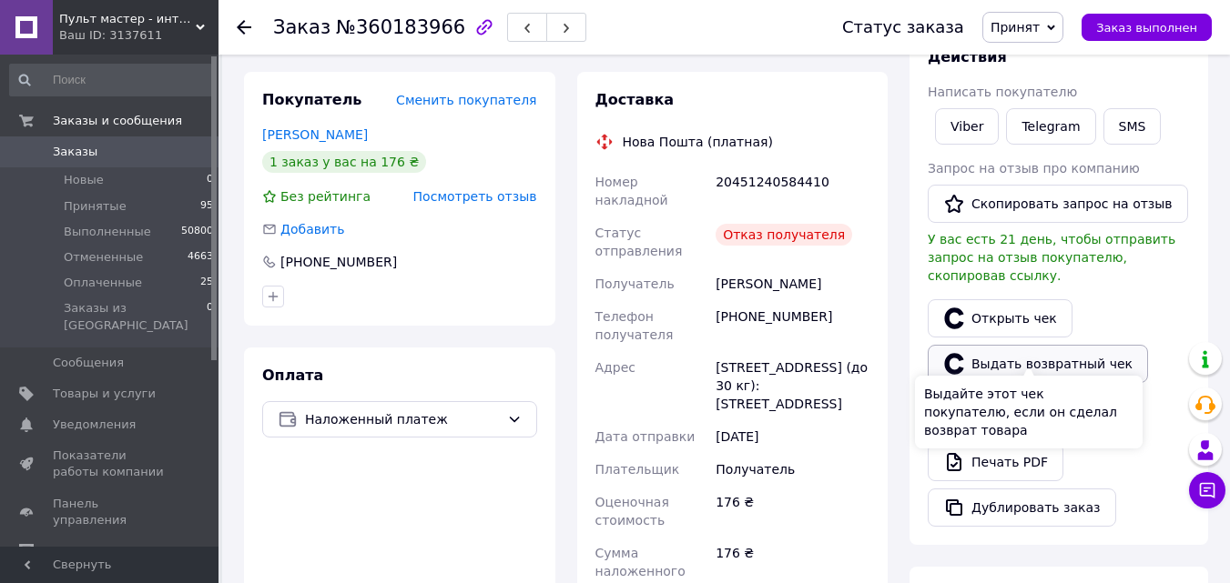
click at [1014, 345] on button "Выдать возвратный чек" at bounding box center [1038, 364] width 220 height 38
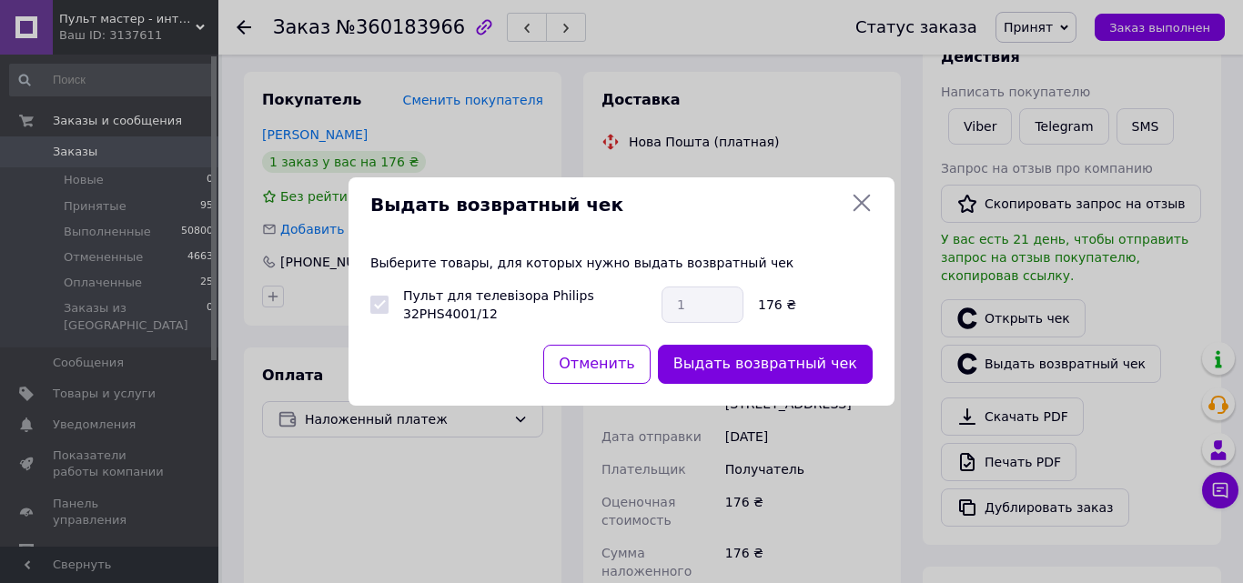
click at [783, 366] on button "Выдать возвратный чек" at bounding box center [765, 364] width 215 height 39
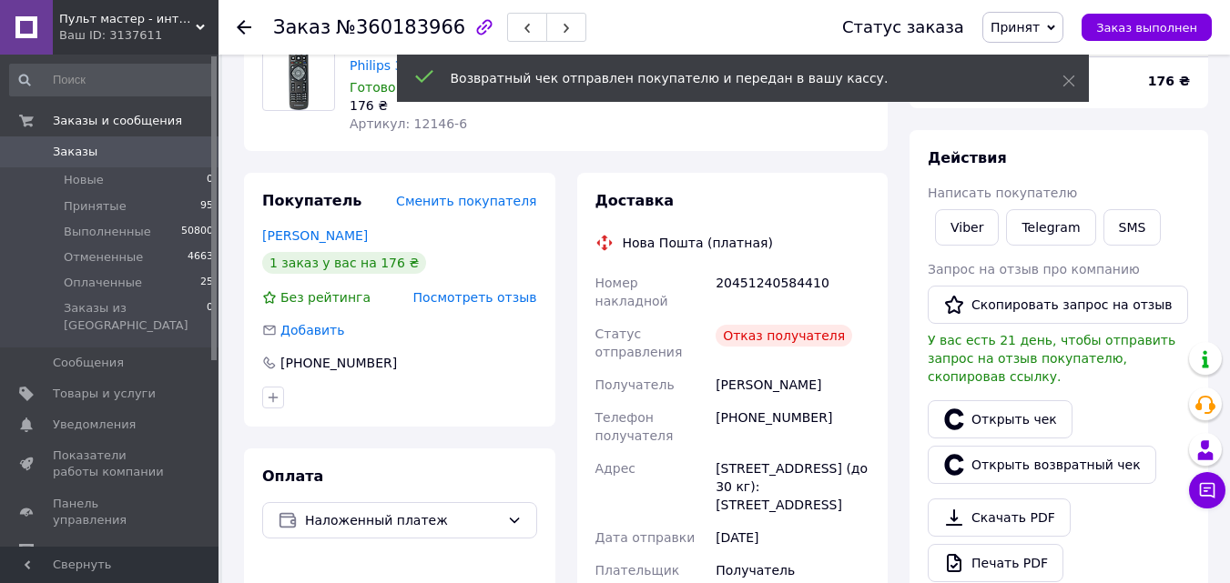
scroll to position [0, 0]
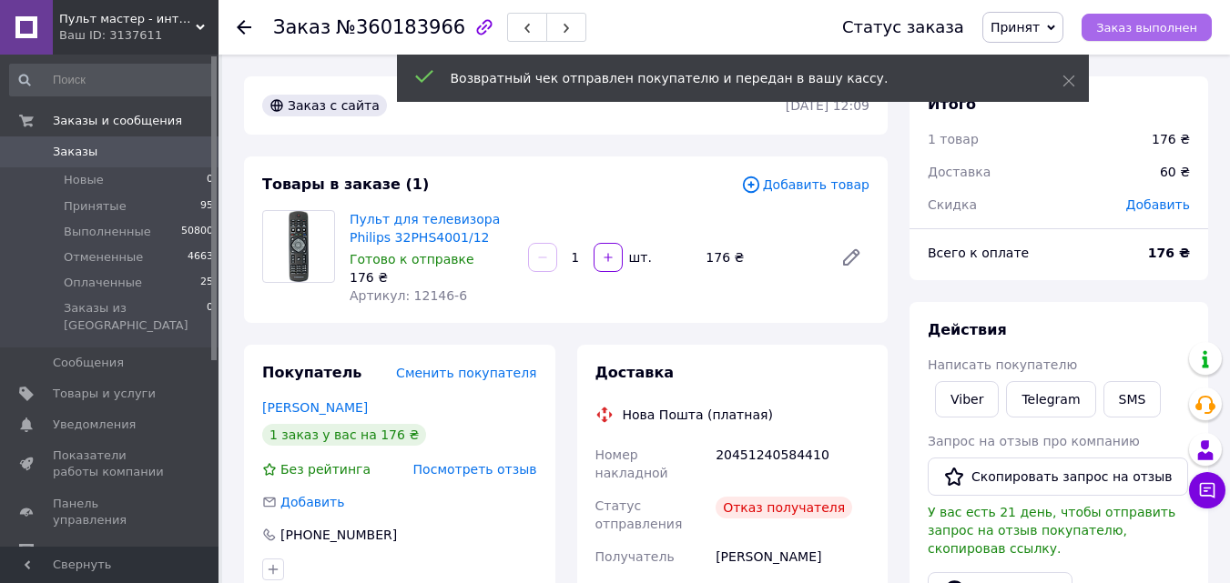
click at [1131, 33] on span "Заказ выполнен" at bounding box center [1146, 28] width 101 height 14
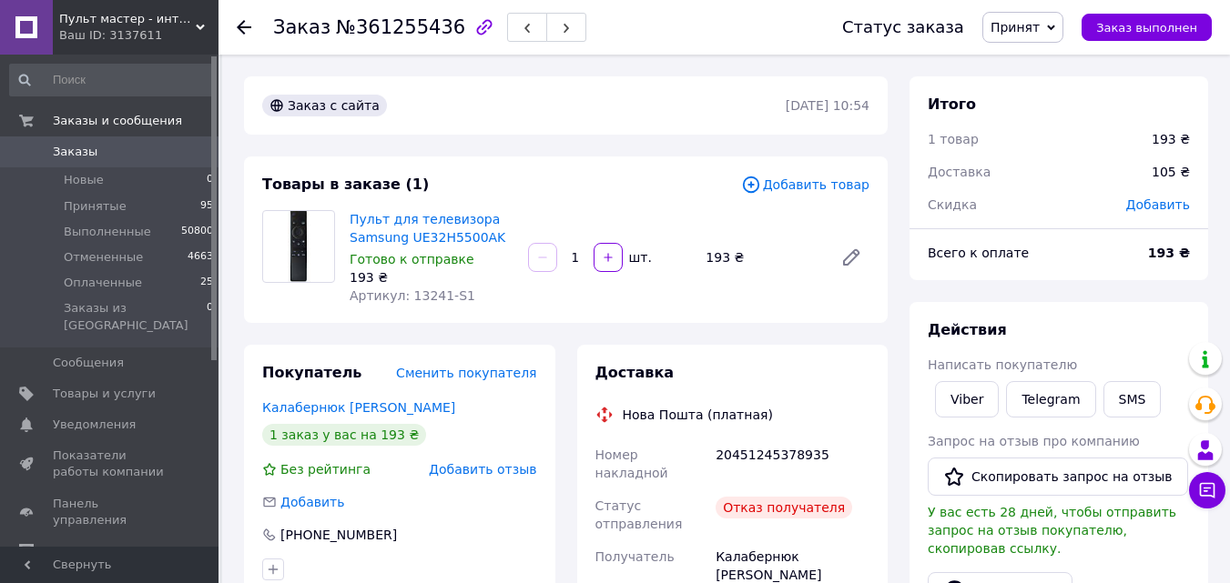
click at [522, 467] on span "Добавить отзыв" at bounding box center [482, 469] width 107 height 15
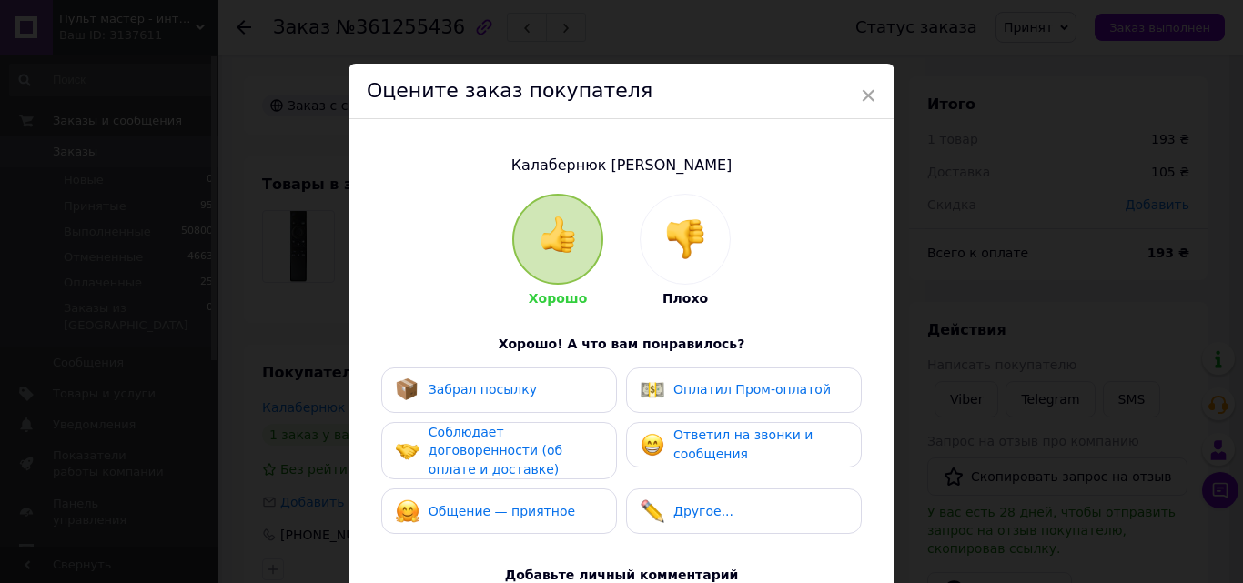
click at [696, 248] on img at bounding box center [685, 239] width 40 height 40
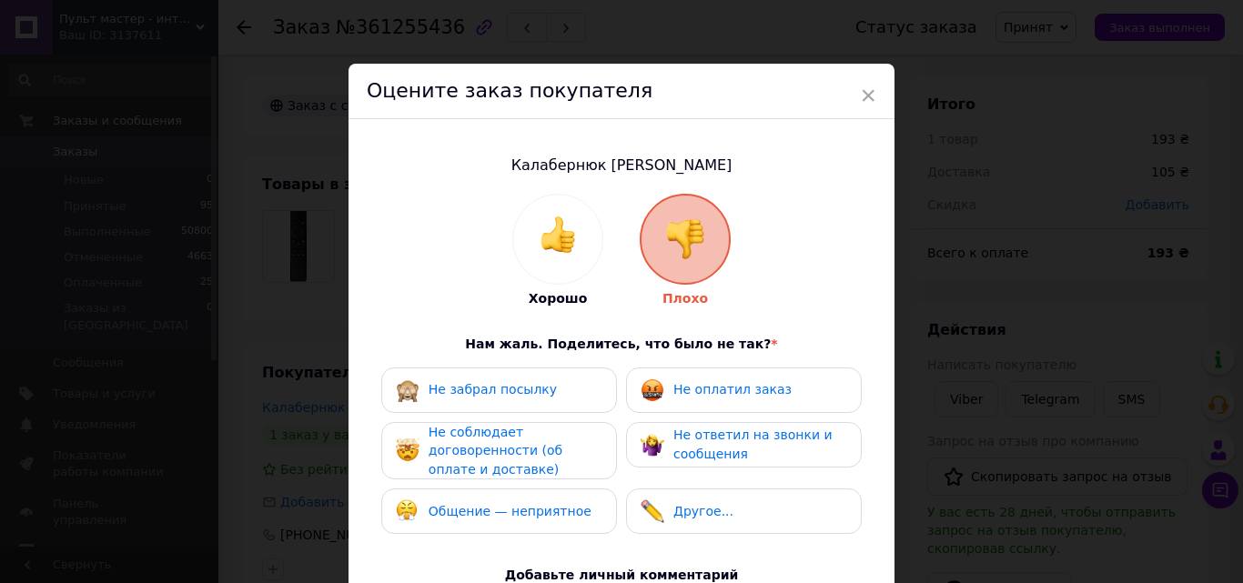
click at [562, 409] on div "Не забрал посылку" at bounding box center [499, 391] width 236 height 46
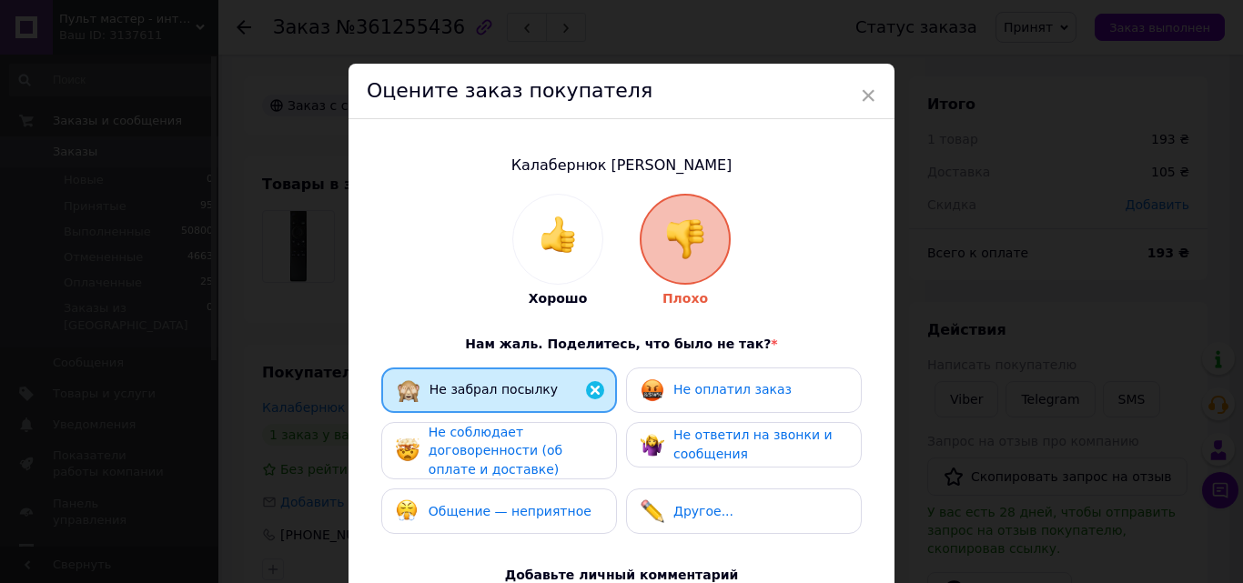
click at [553, 441] on span "Не соблюдает договоренности (об оплате и доставке)" at bounding box center [496, 451] width 134 height 52
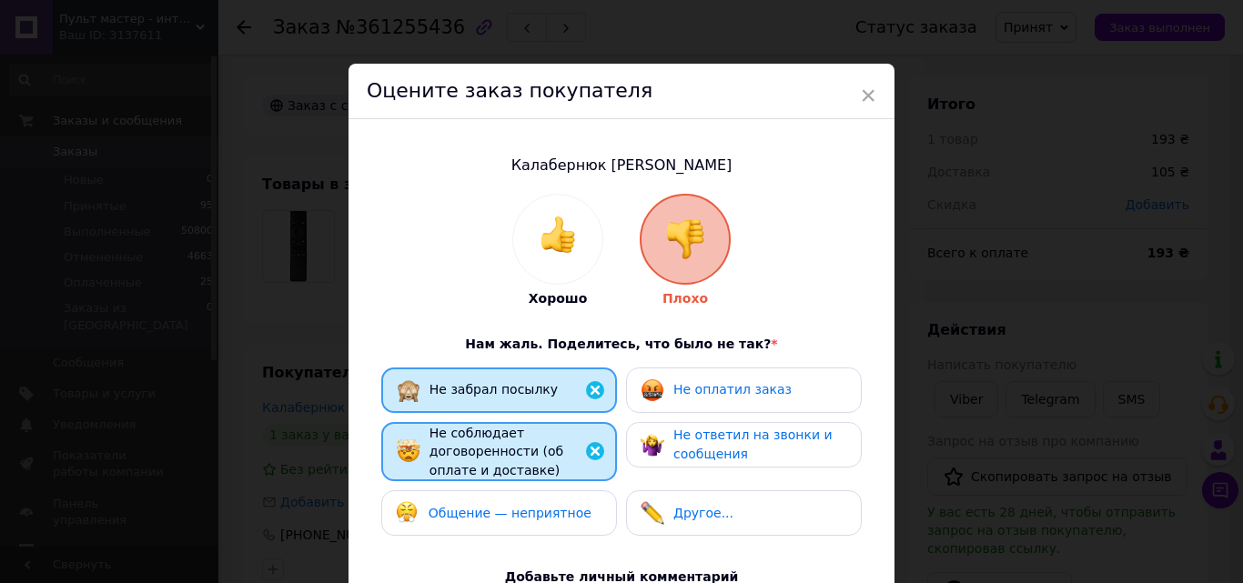
click at [544, 500] on div "Общение — неприятное" at bounding box center [499, 514] width 236 height 46
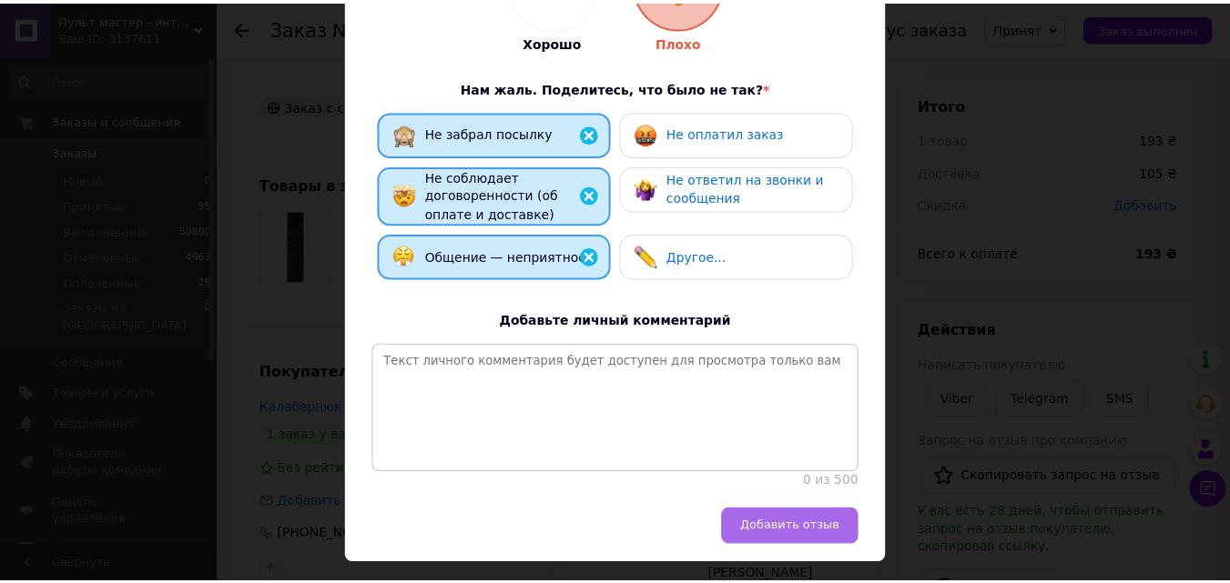
scroll to position [273, 0]
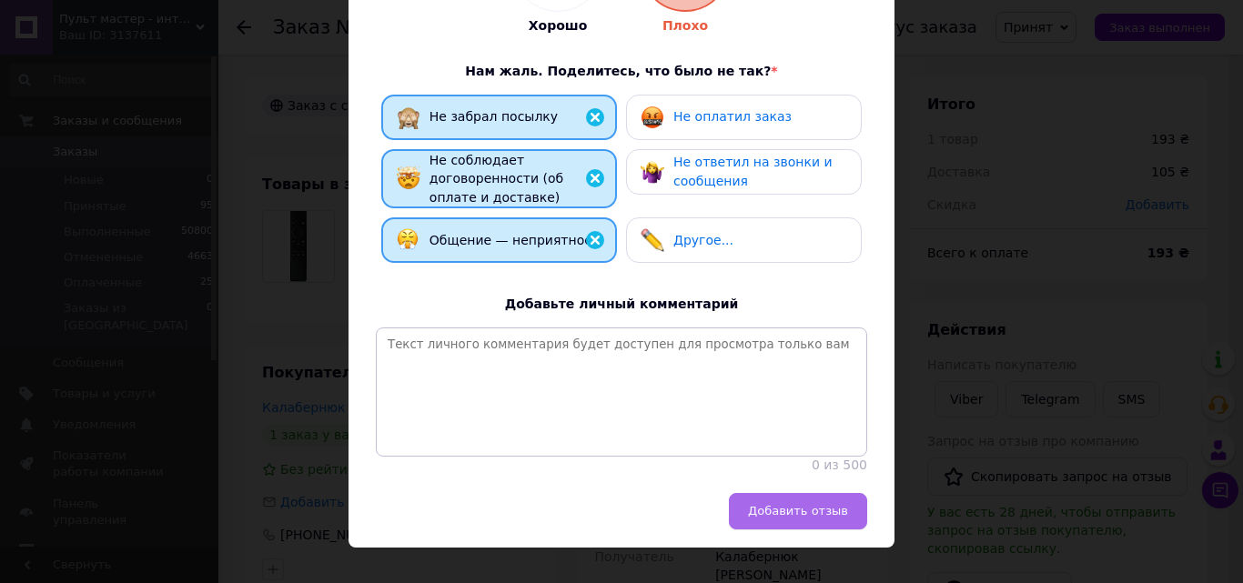
click at [787, 516] on span "Добавить отзыв" at bounding box center [798, 511] width 100 height 14
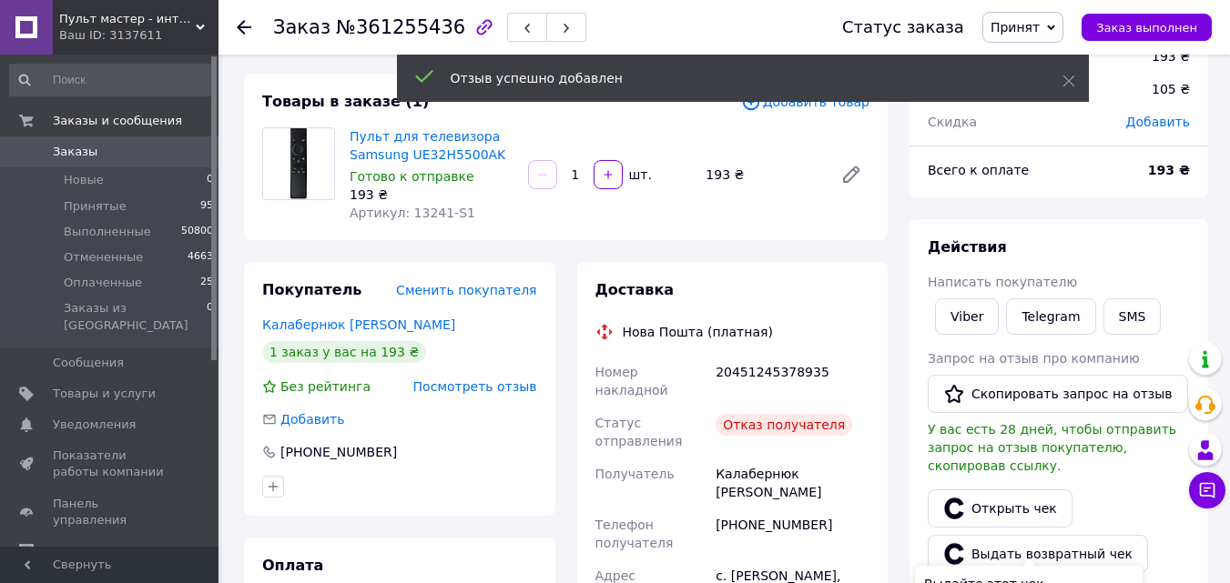
scroll to position [182, 0]
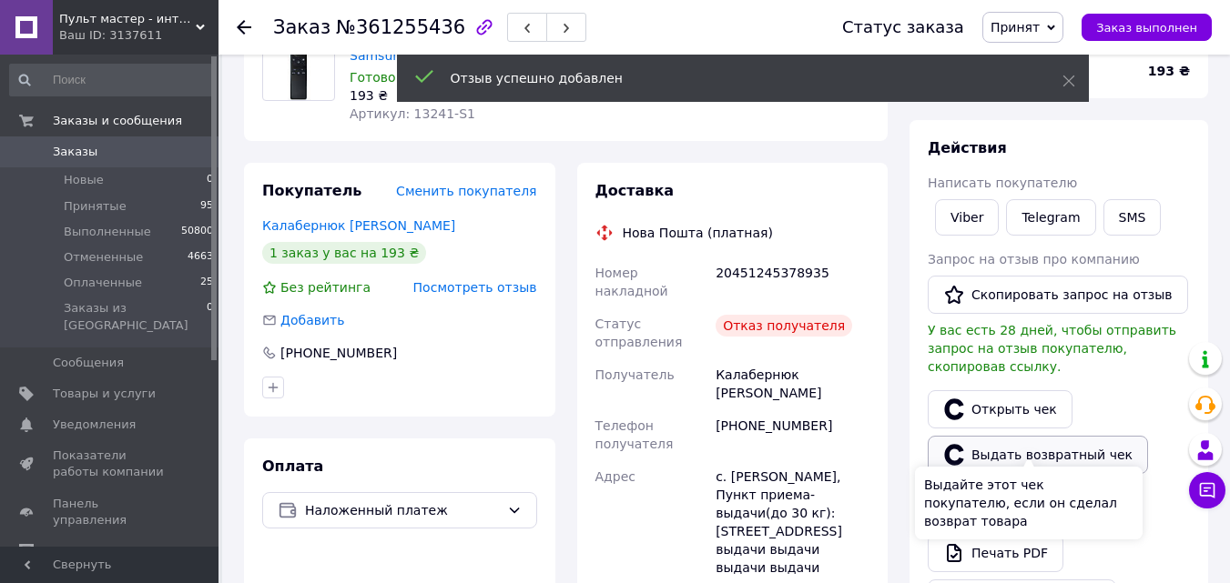
click at [1028, 436] on button "Выдать возвратный чек" at bounding box center [1038, 455] width 220 height 38
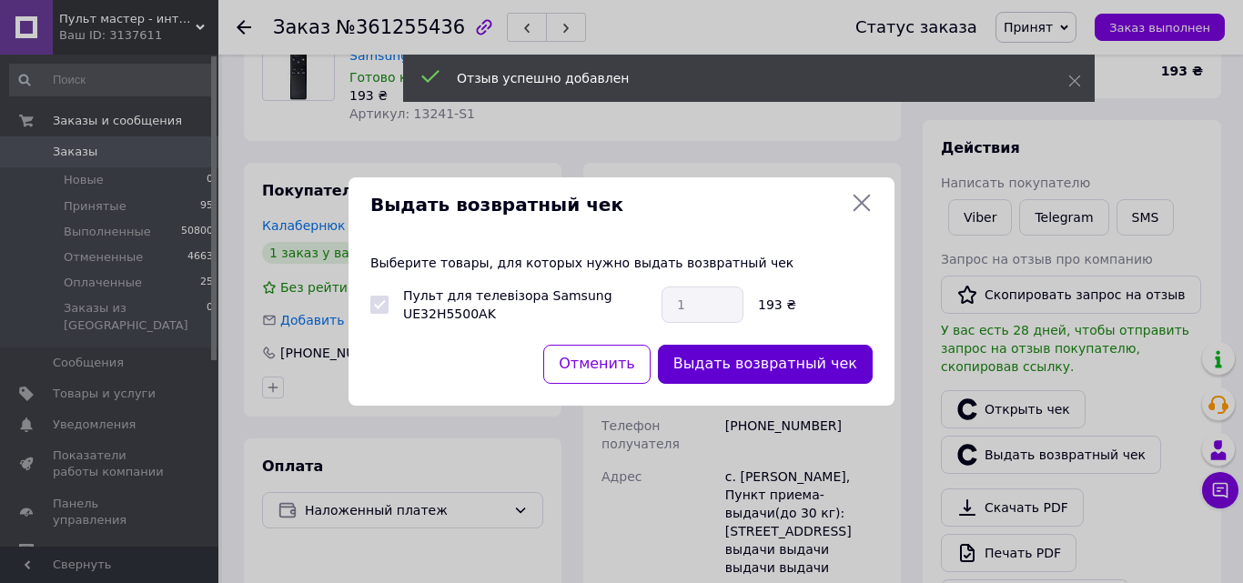
click at [796, 366] on button "Выдать возвратный чек" at bounding box center [765, 364] width 215 height 39
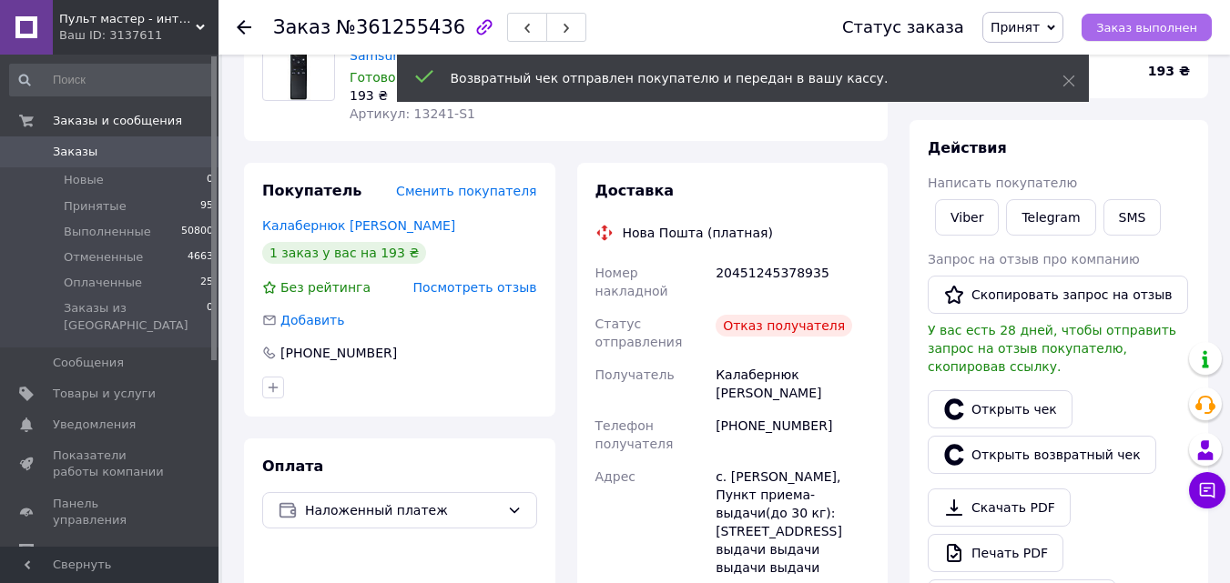
click at [1142, 29] on span "Заказ выполнен" at bounding box center [1146, 28] width 101 height 14
